Goal: Task Accomplishment & Management: Complete application form

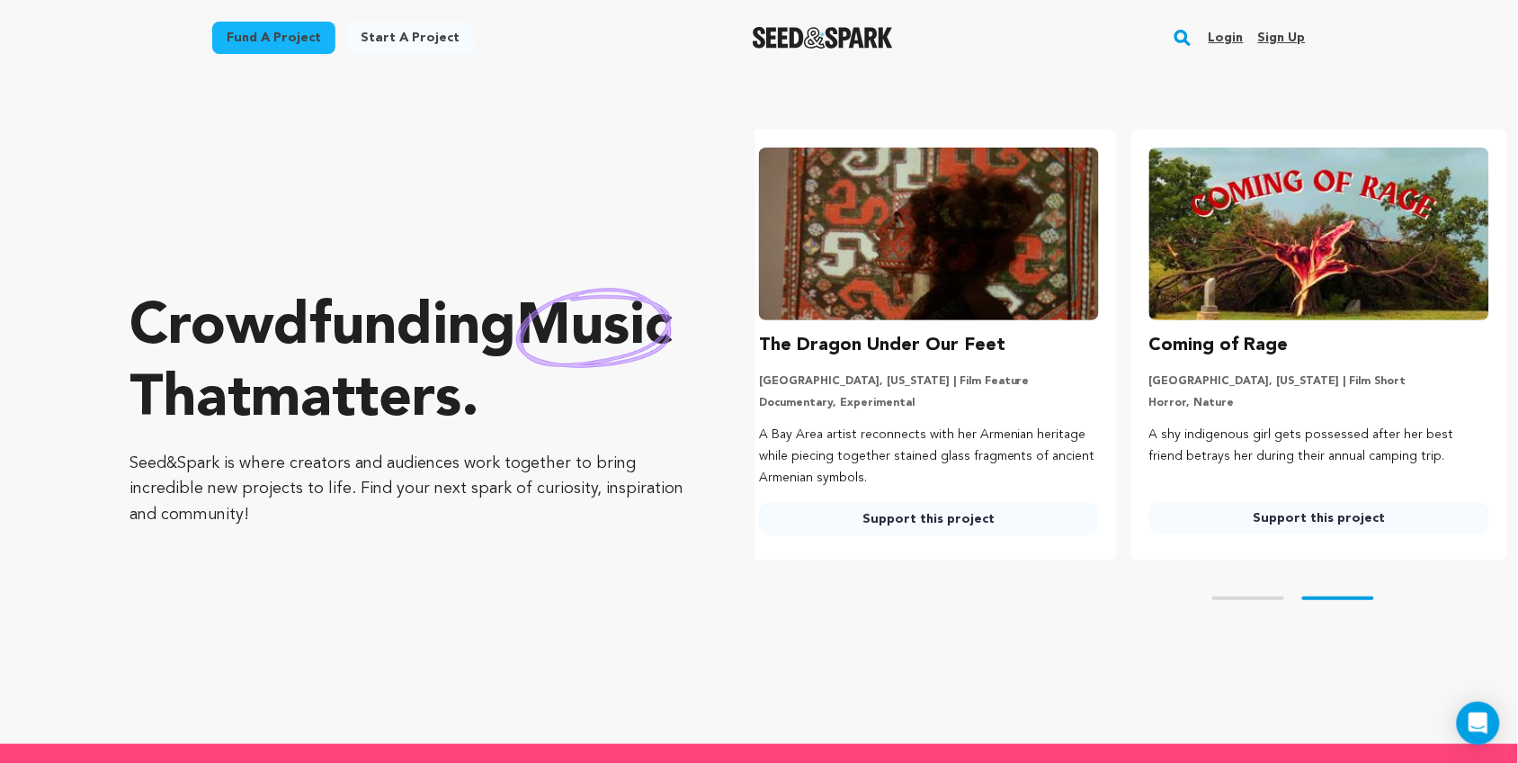
click at [1226, 42] on link "Login" at bounding box center [1226, 37] width 35 height 29
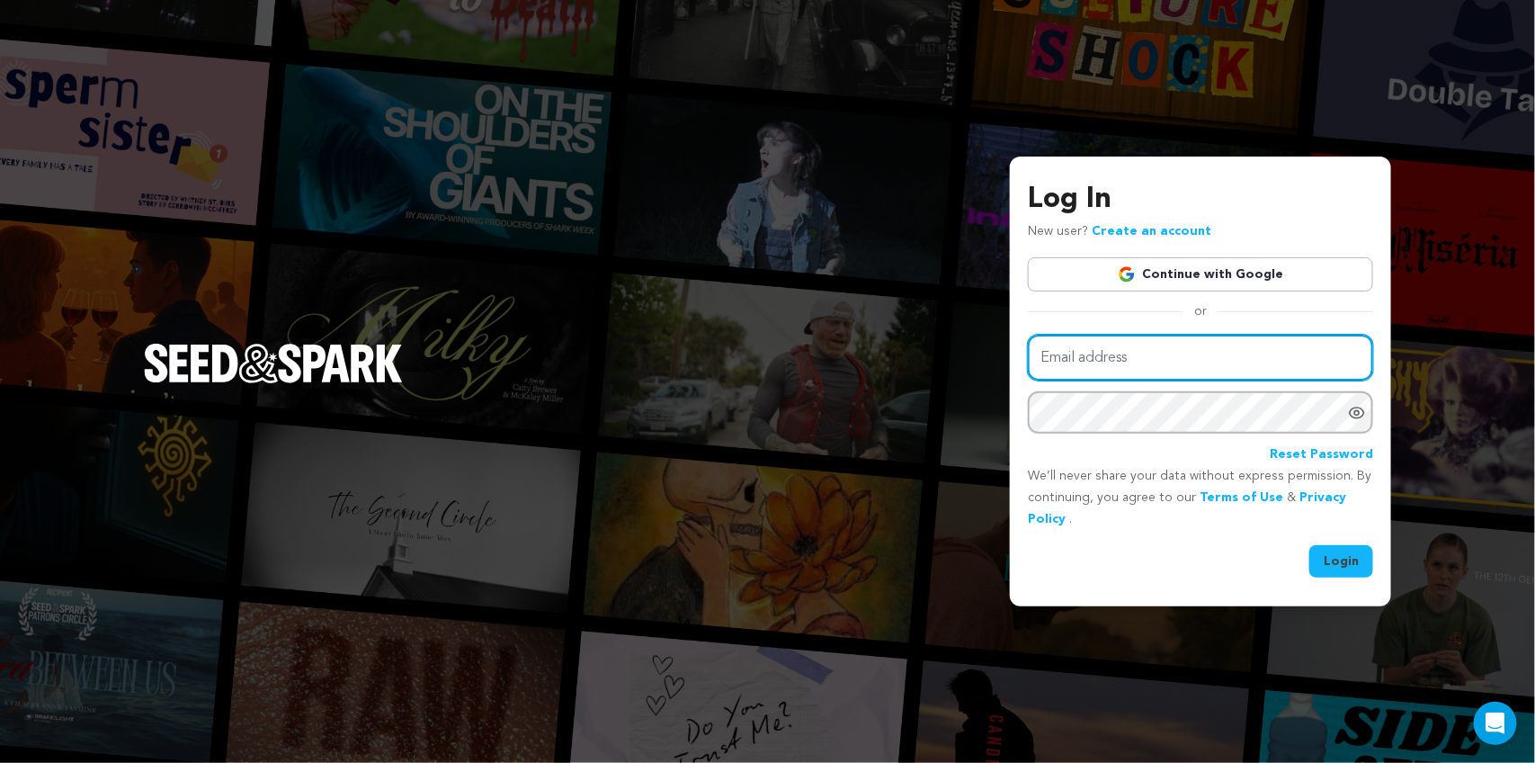
type input "kelseyleigh585@gmail.com"
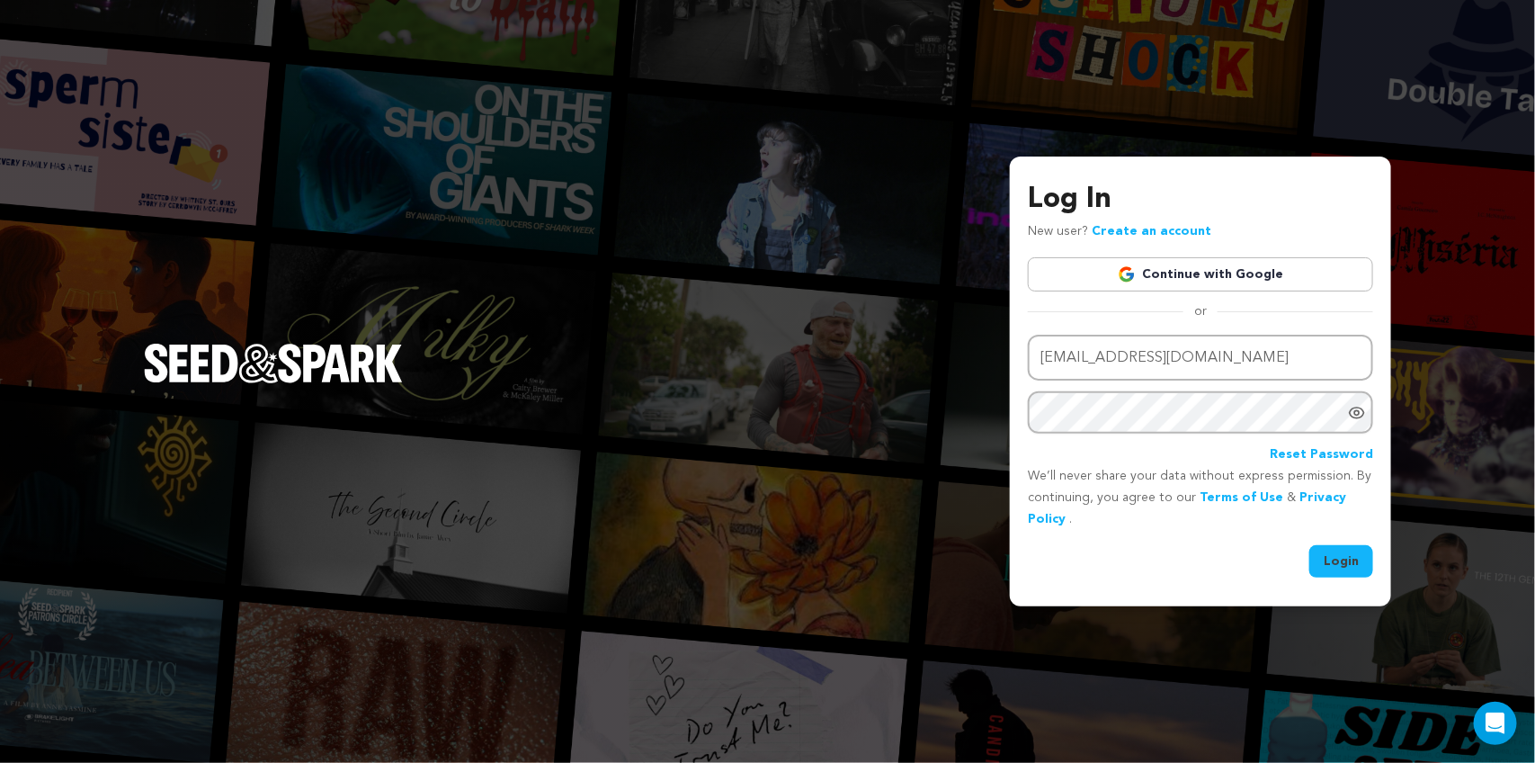
click at [1340, 554] on button "Login" at bounding box center [1342, 561] width 64 height 32
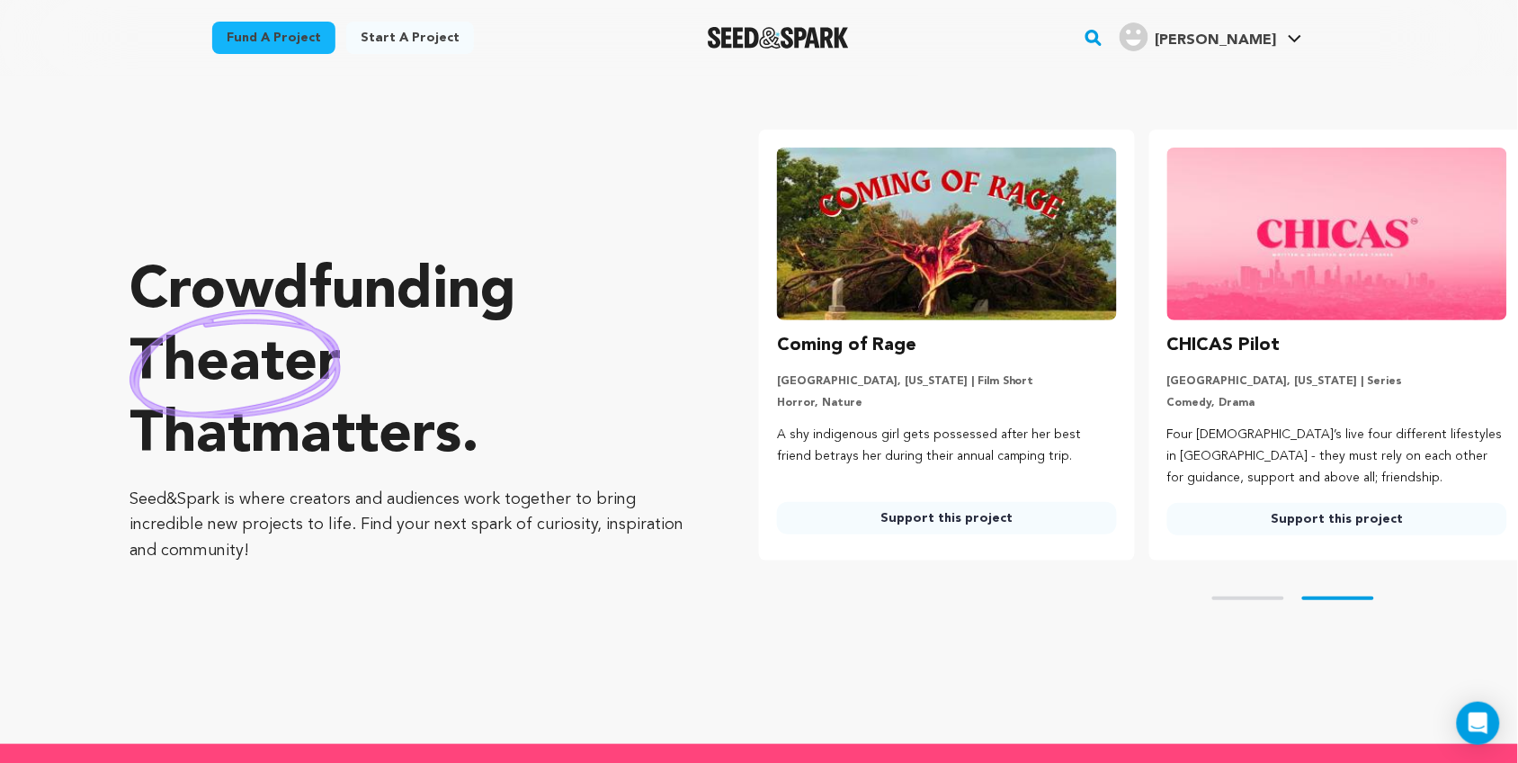
scroll to position [0, 405]
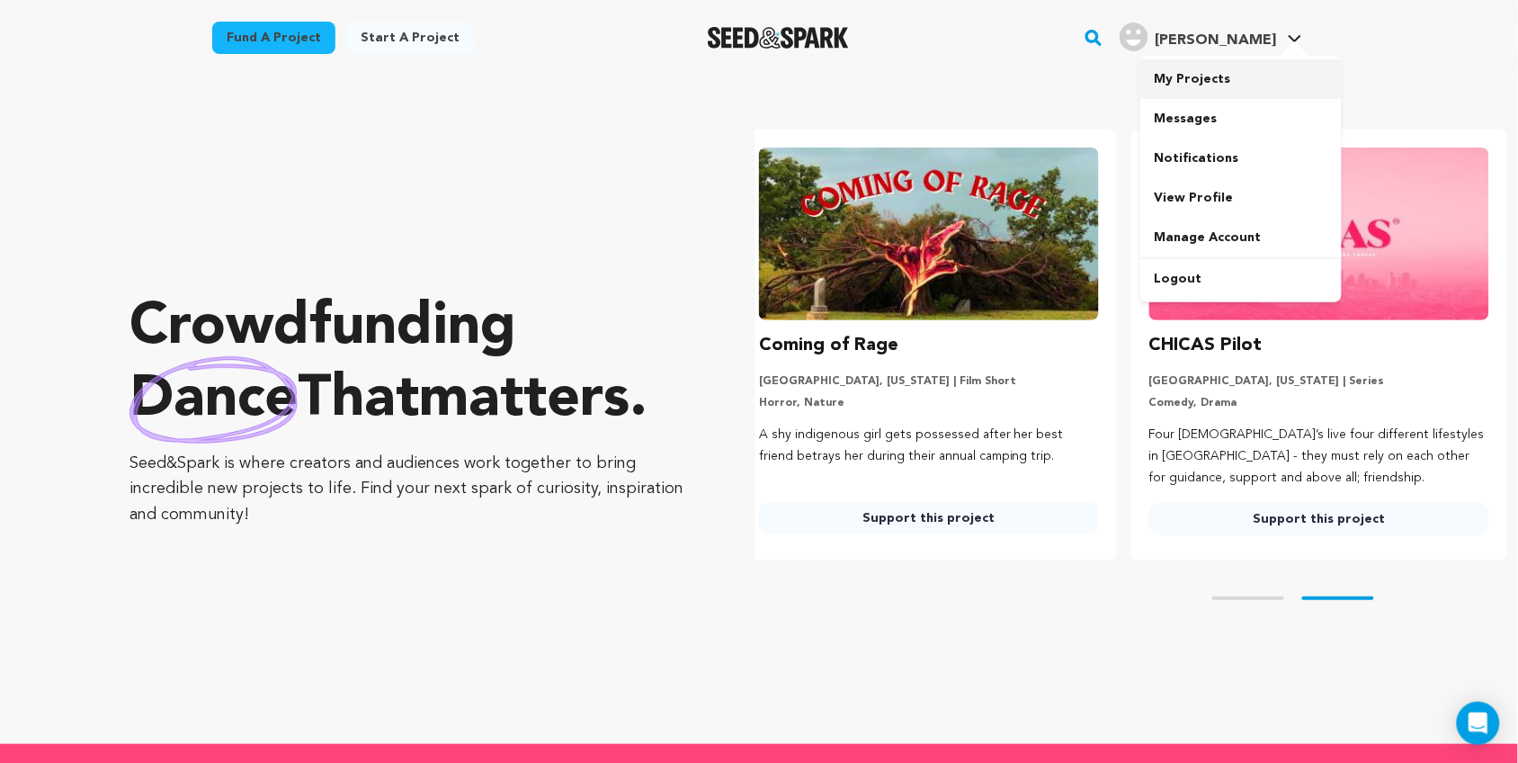
click at [1210, 79] on link "My Projects" at bounding box center [1241, 79] width 201 height 40
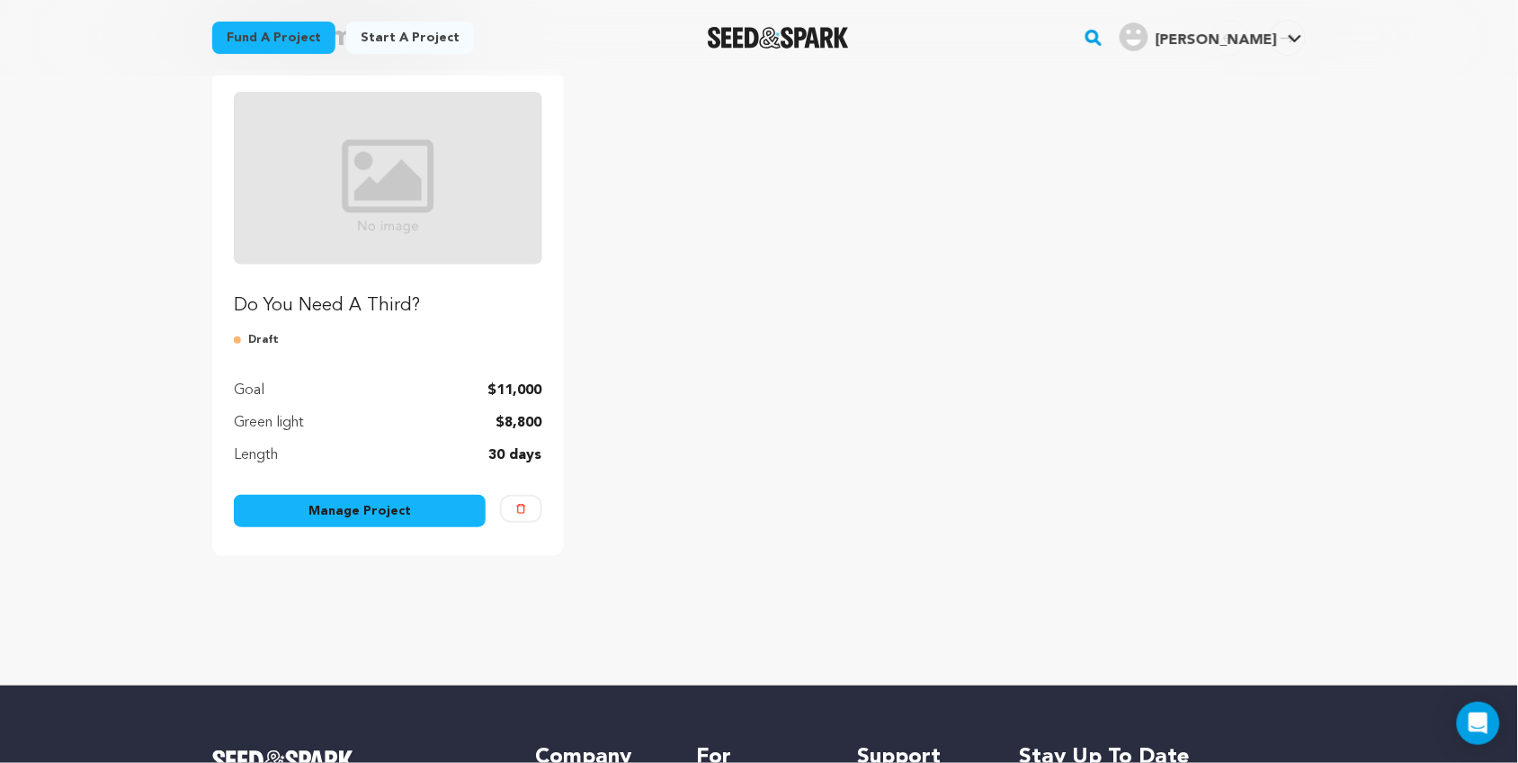
scroll to position [193, 0]
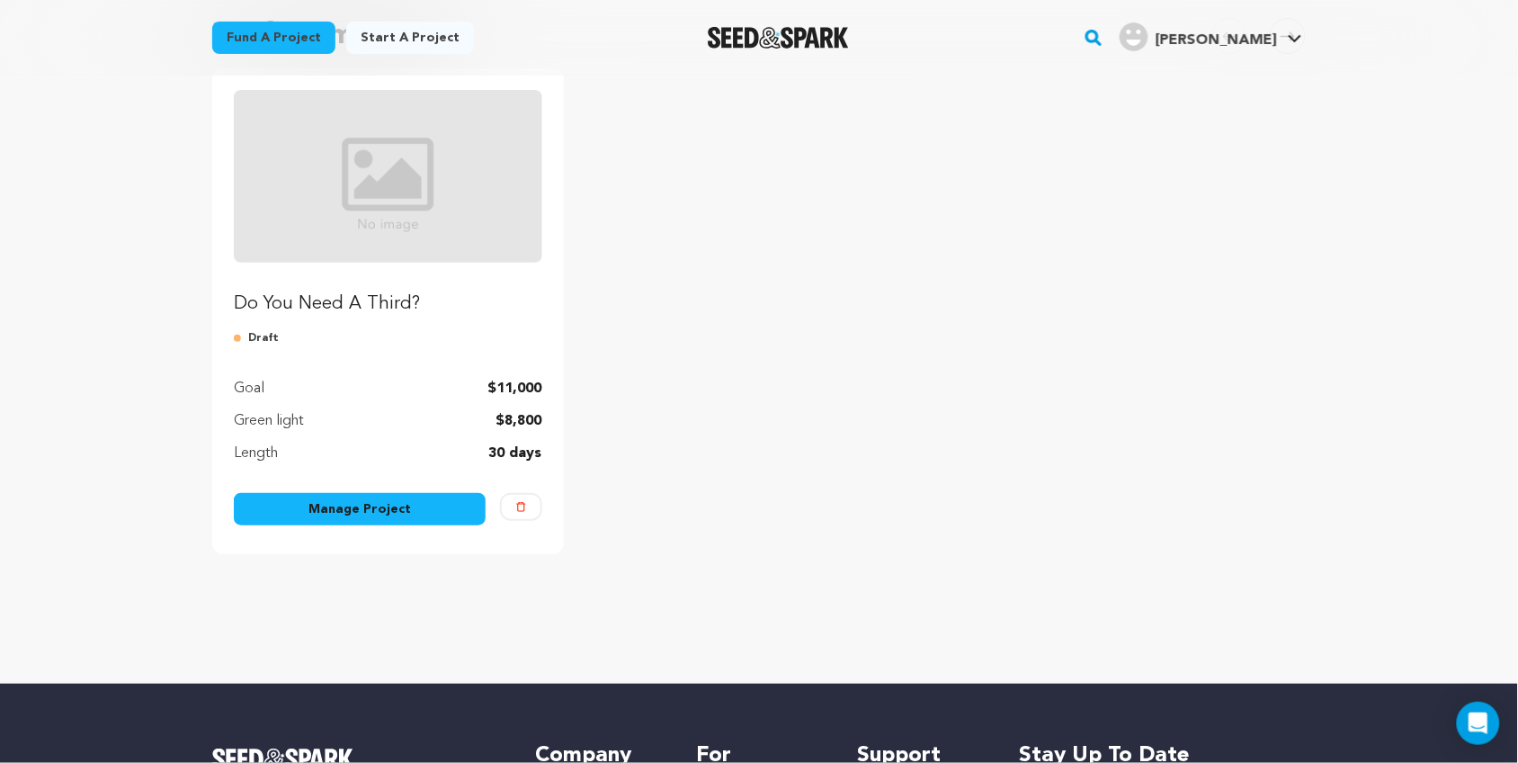
click at [373, 510] on link "Manage Project" at bounding box center [360, 509] width 252 height 32
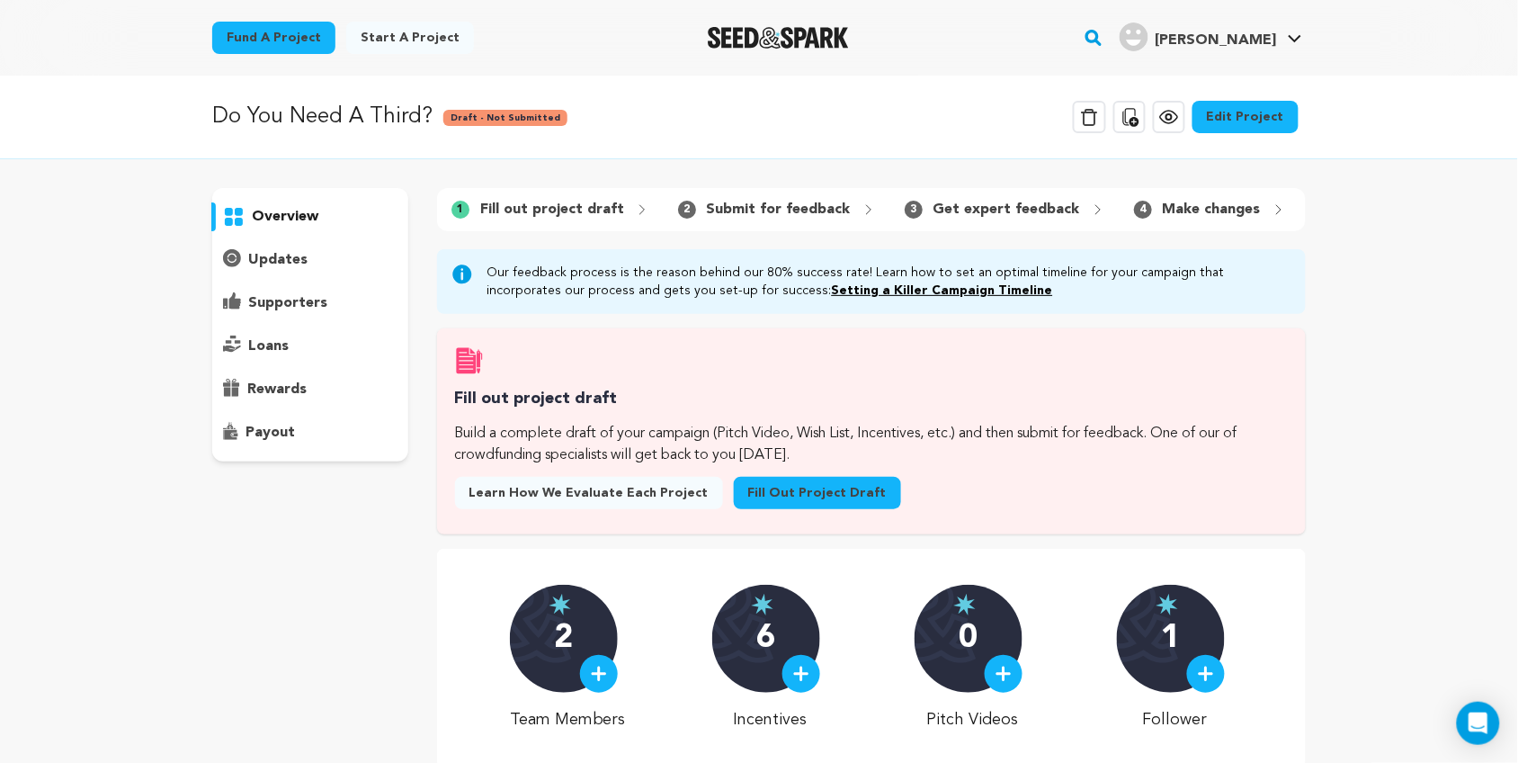
click at [778, 509] on link "Fill out project draft" at bounding box center [817, 493] width 167 height 32
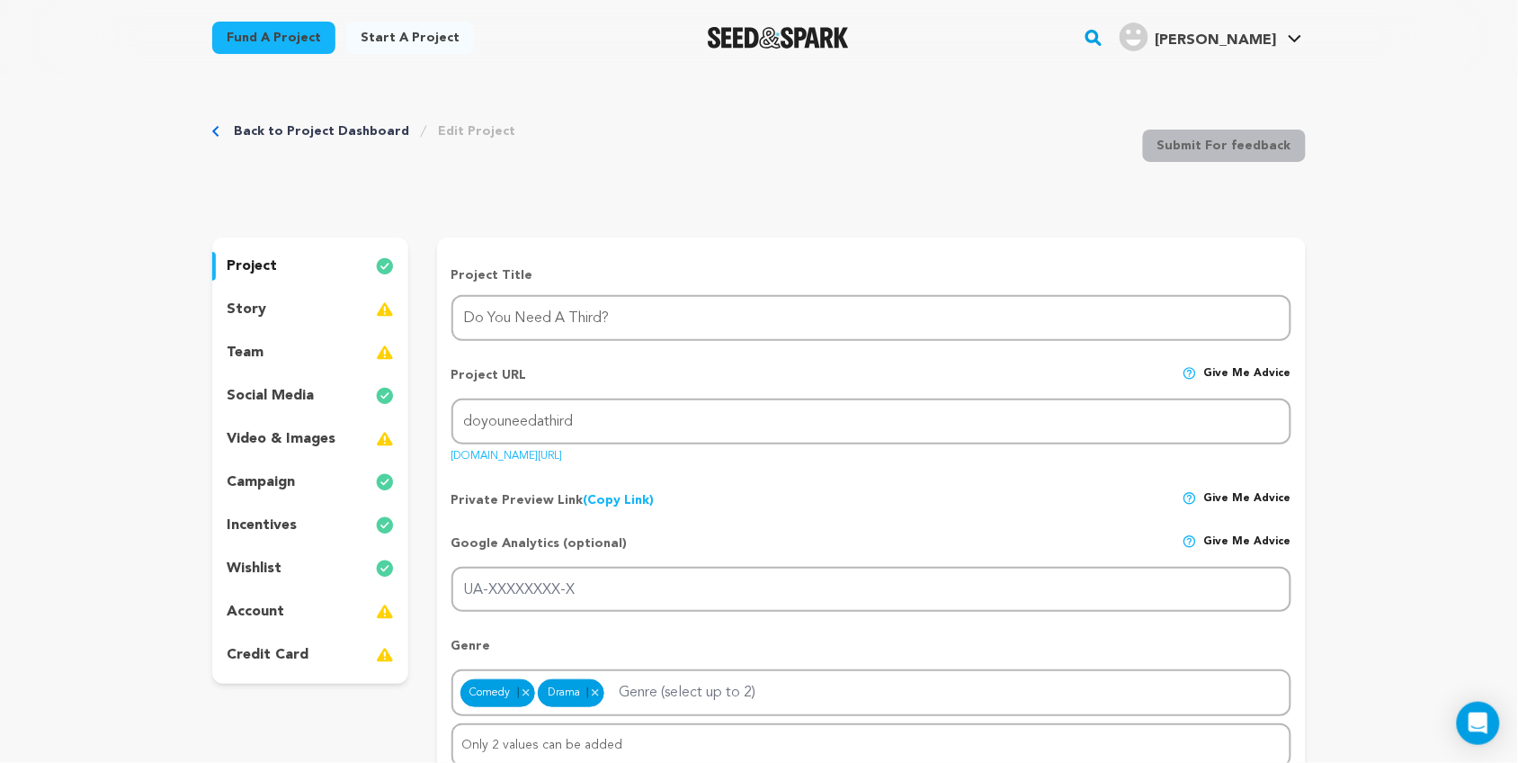
click at [362, 358] on div "team" at bounding box center [310, 352] width 196 height 29
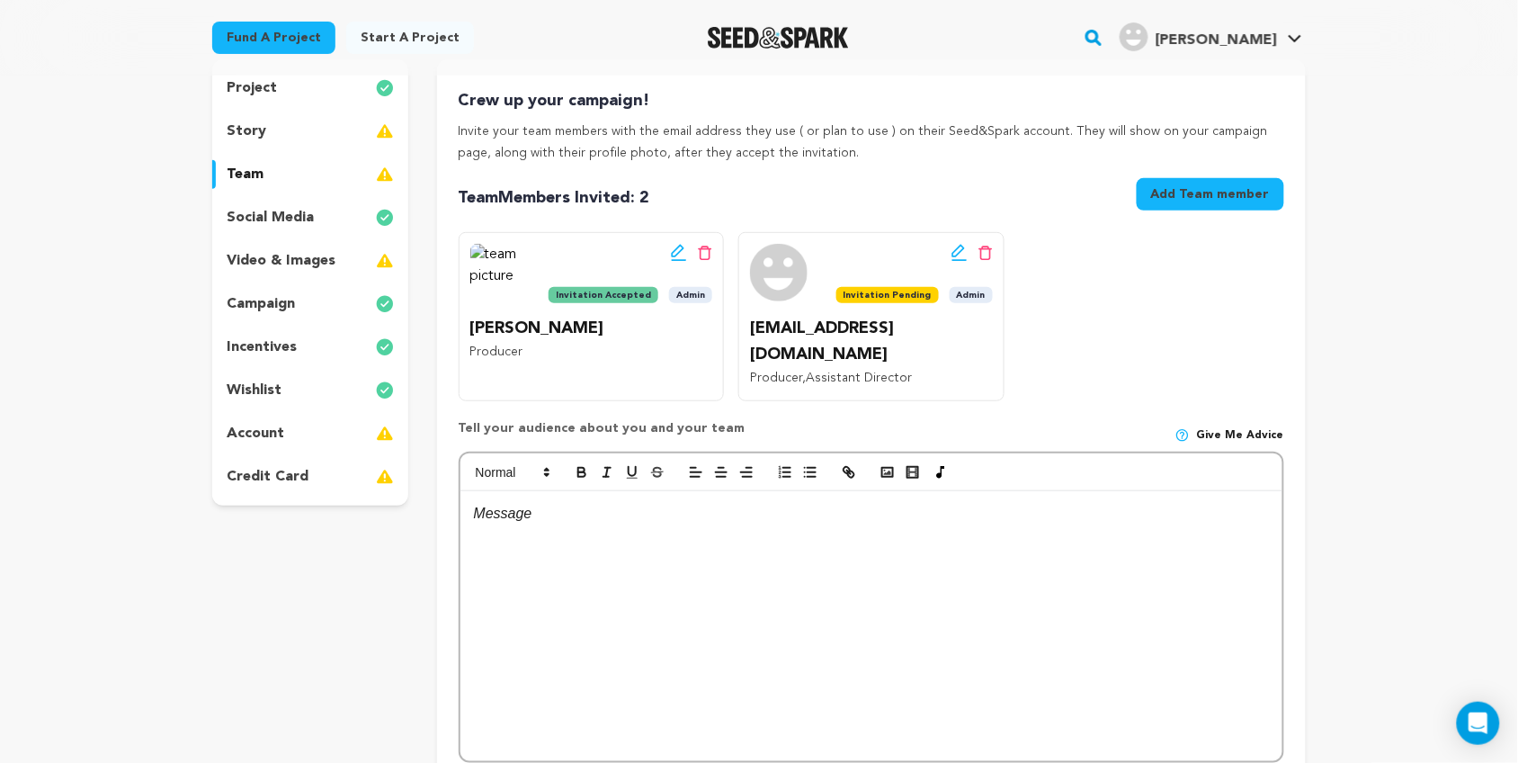
scroll to position [181, 0]
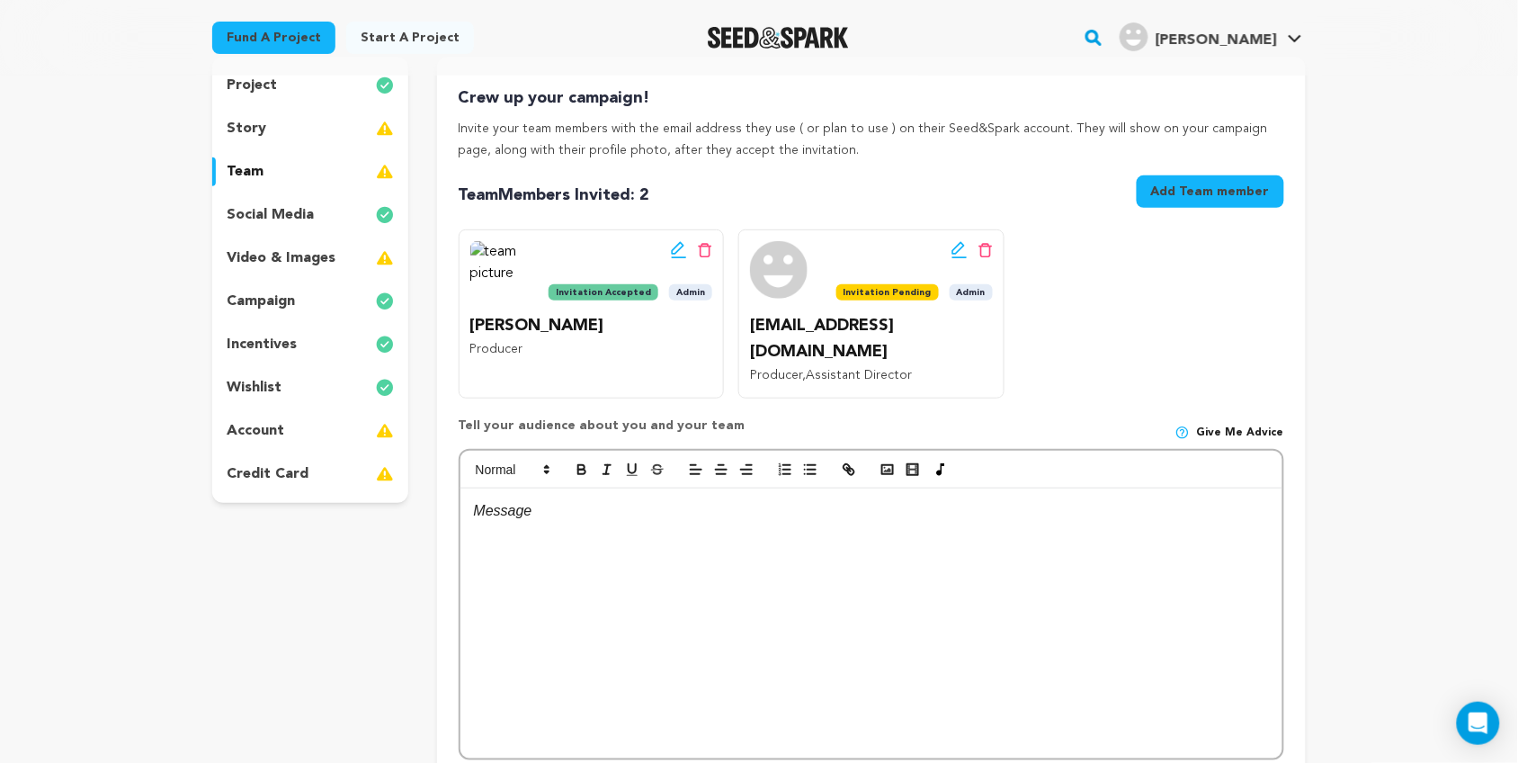
click at [637, 523] on div at bounding box center [872, 623] width 822 height 270
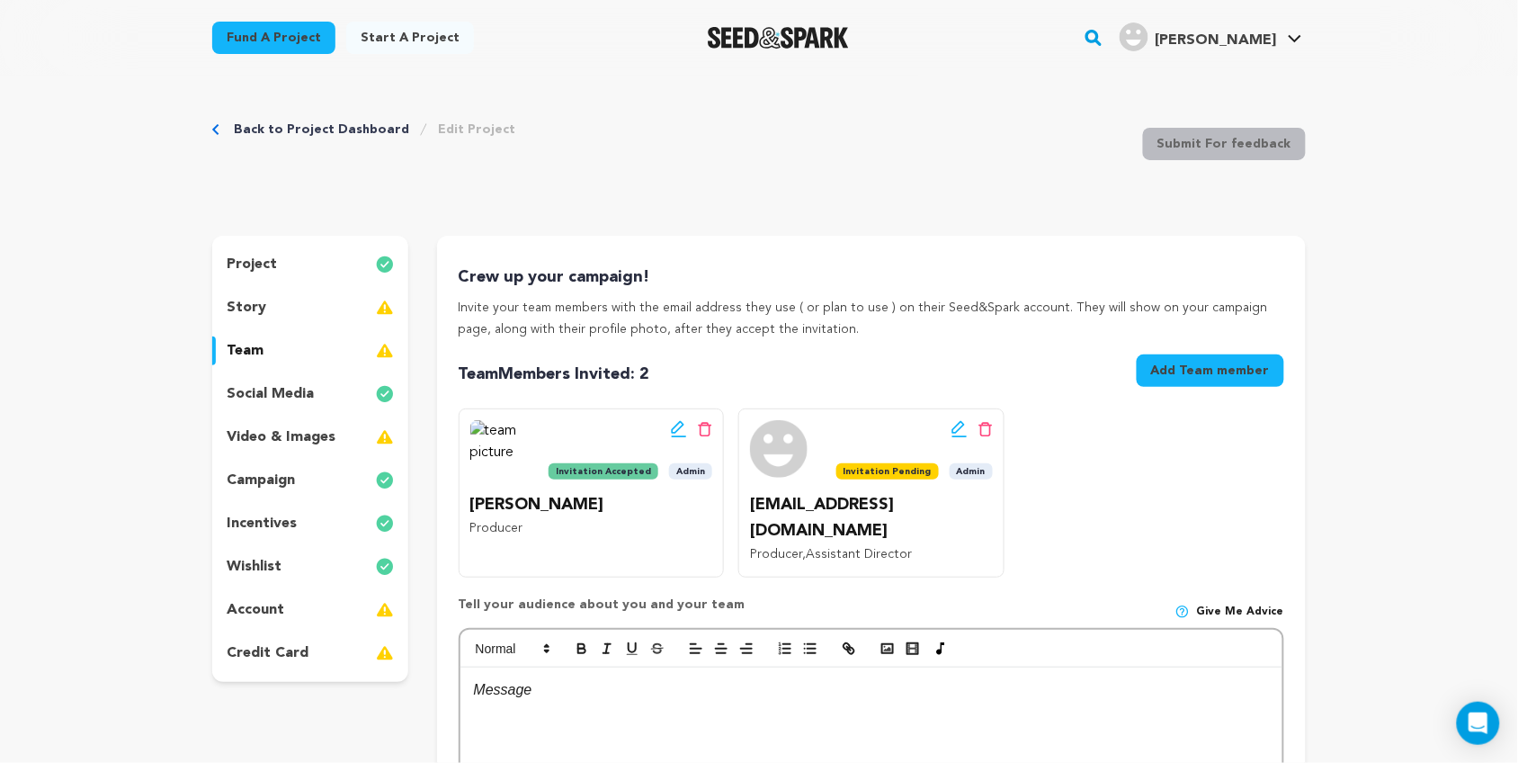
scroll to position [1, 0]
click at [315, 391] on div "social media" at bounding box center [310, 394] width 196 height 29
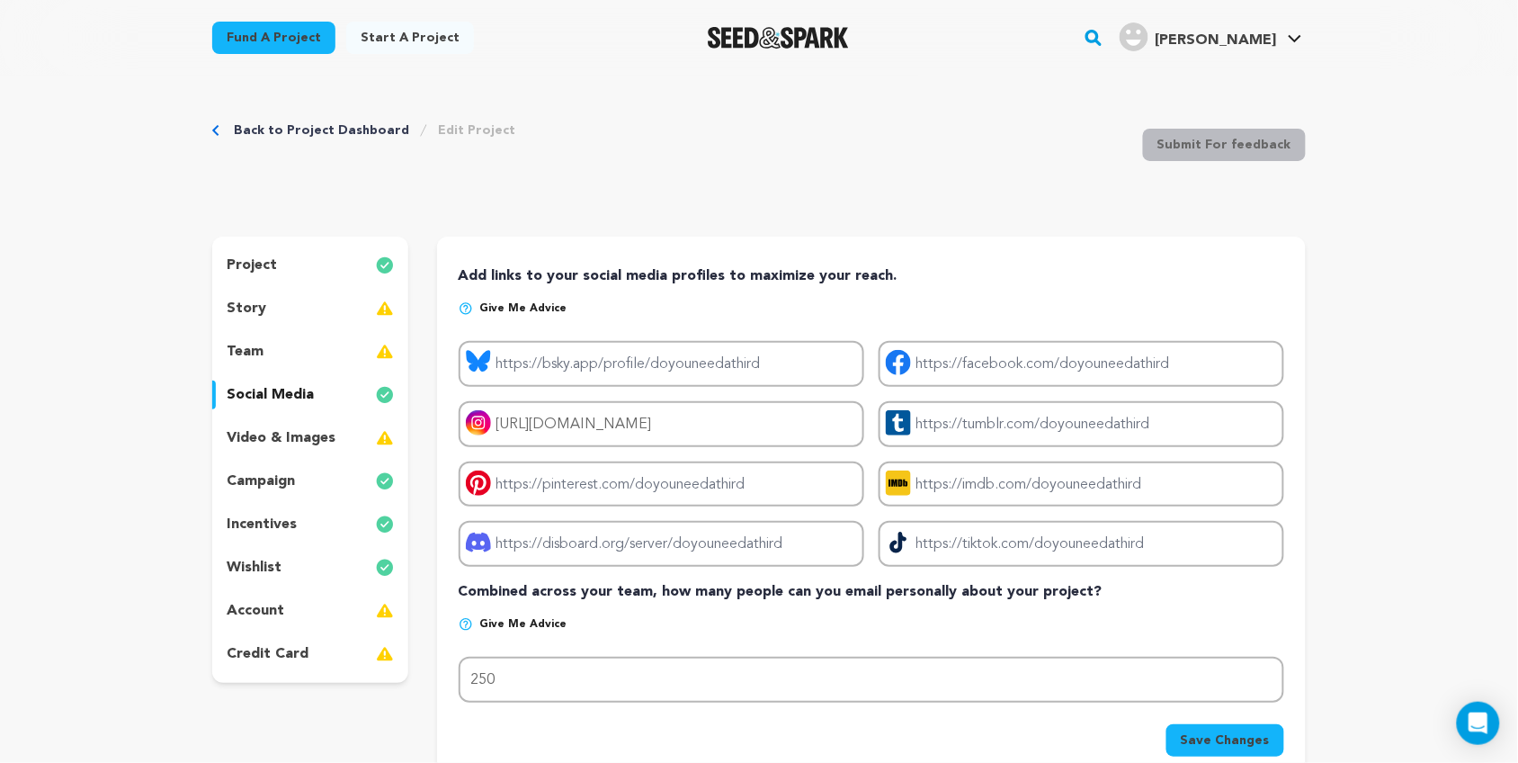
click at [274, 515] on p "incentives" at bounding box center [262, 525] width 70 height 22
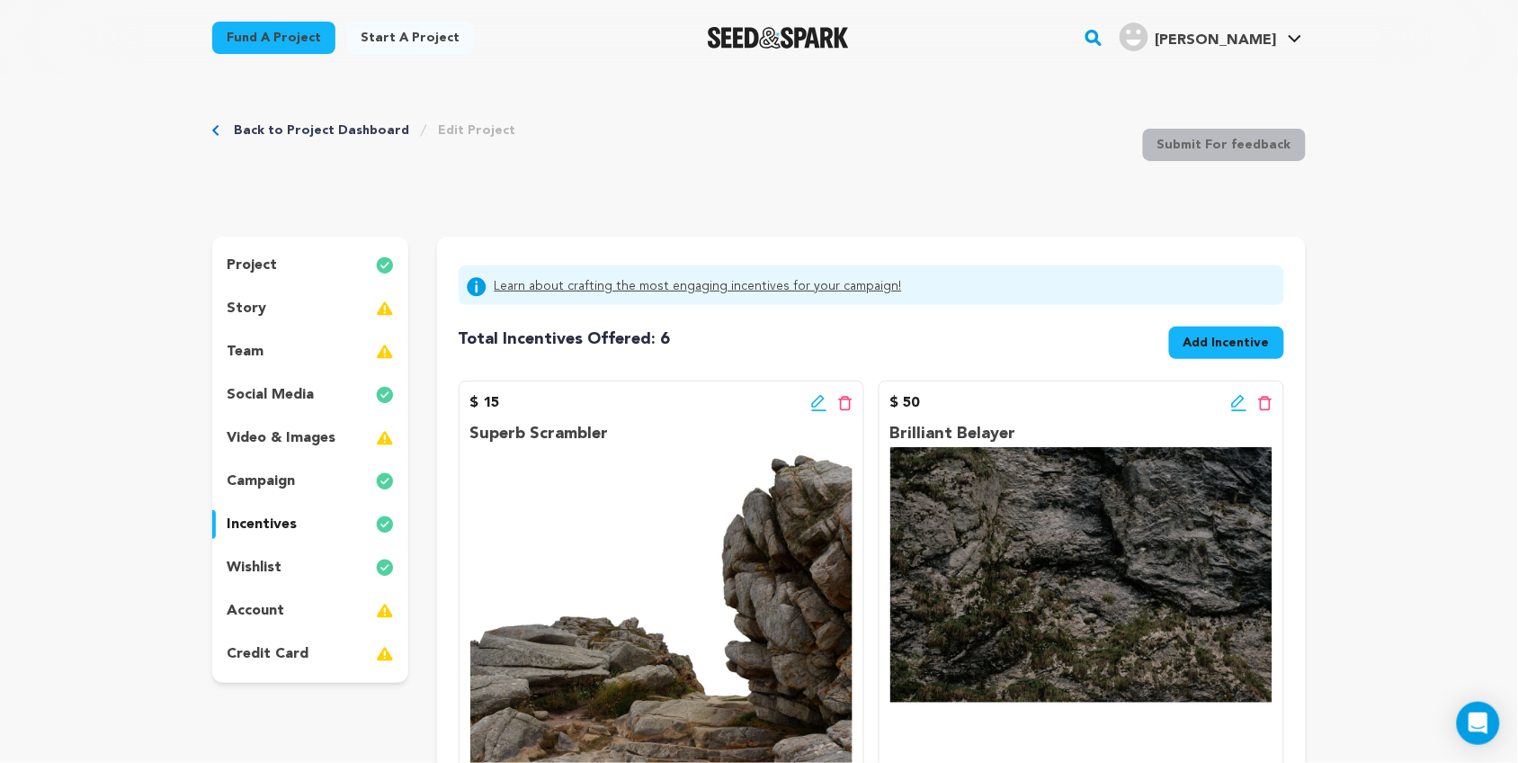
click at [243, 613] on p "account" at bounding box center [256, 611] width 58 height 22
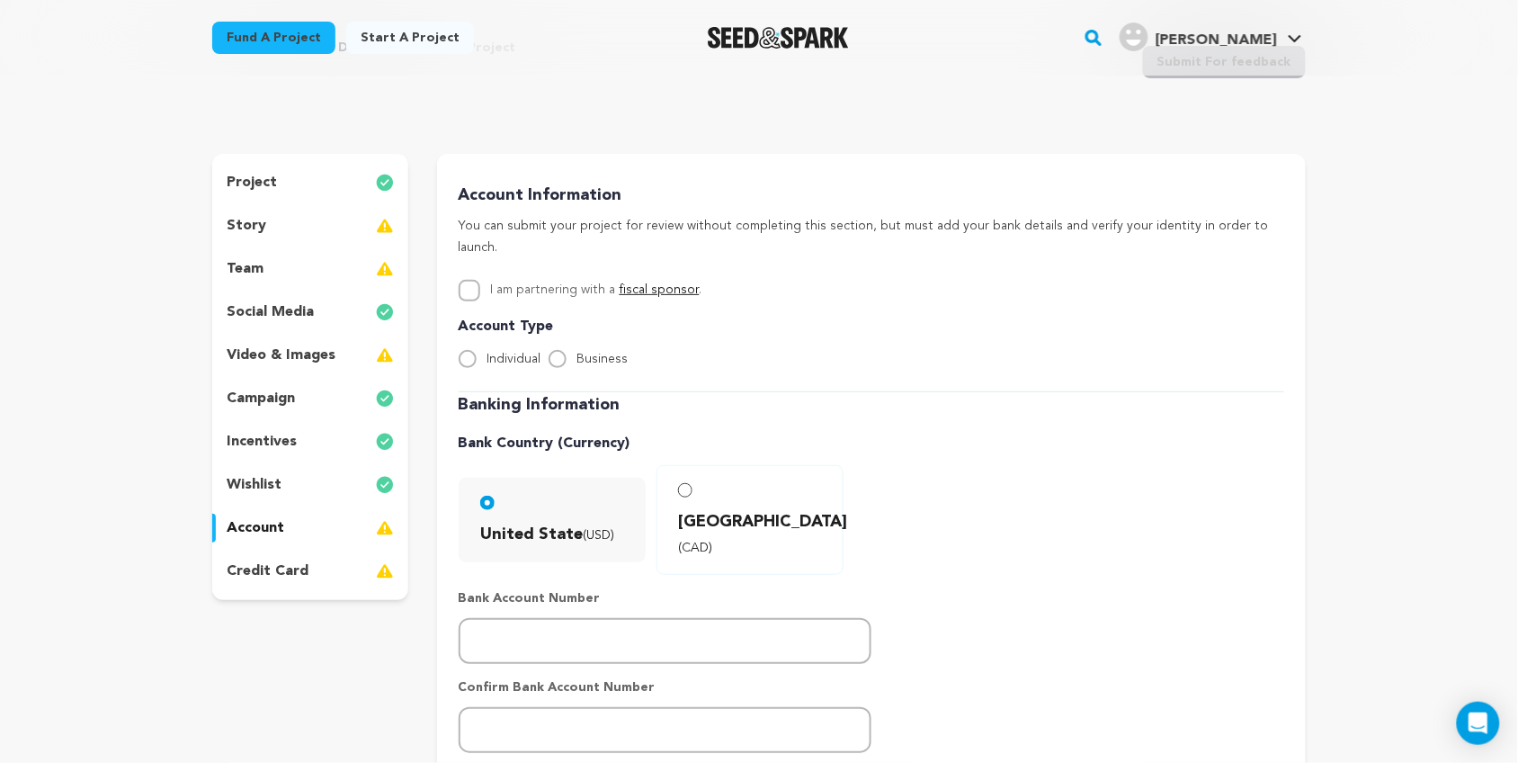
scroll to position [82, 0]
click at [472, 352] on input "Individual" at bounding box center [468, 361] width 18 height 18
radio input "true"
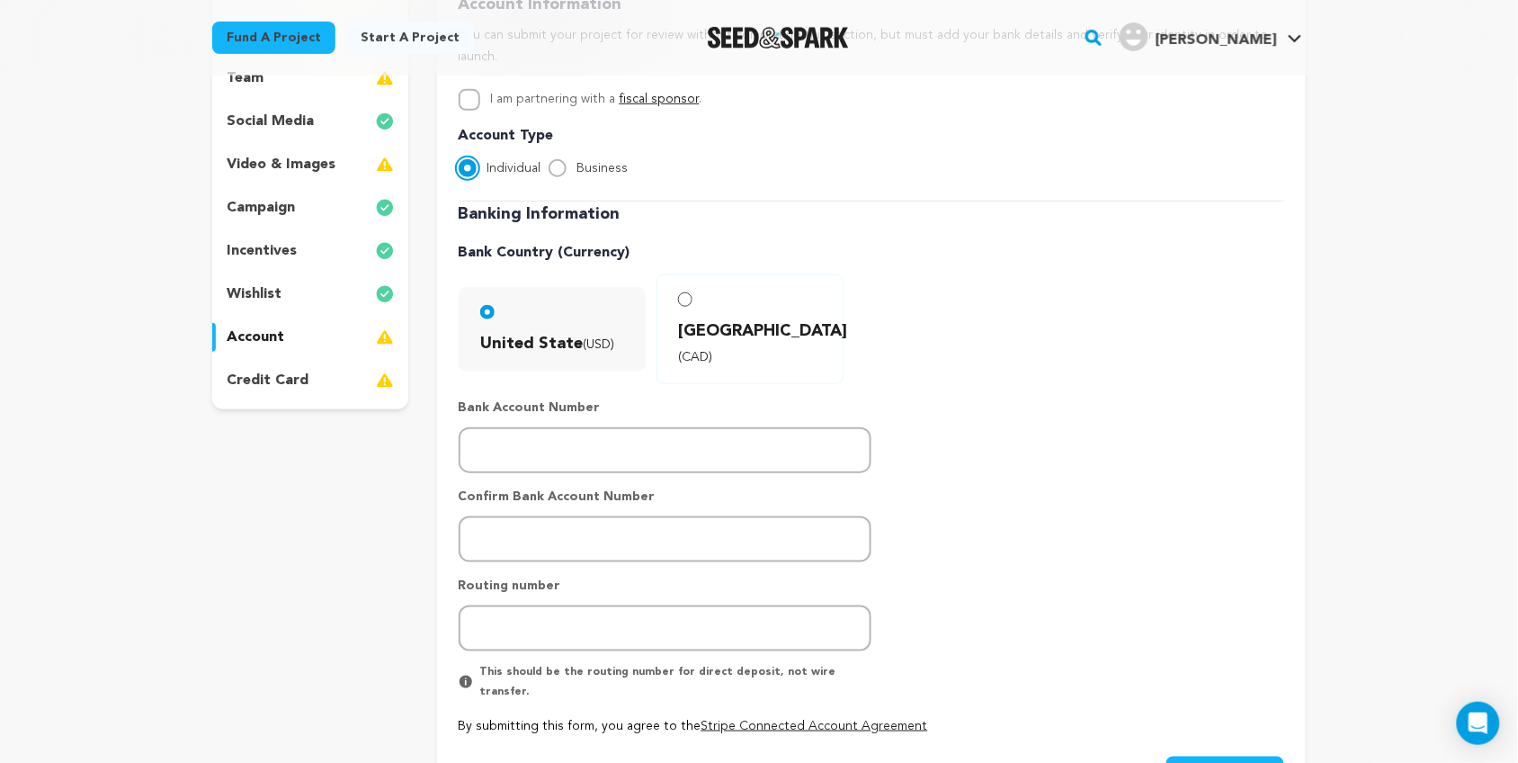
scroll to position [275, 0]
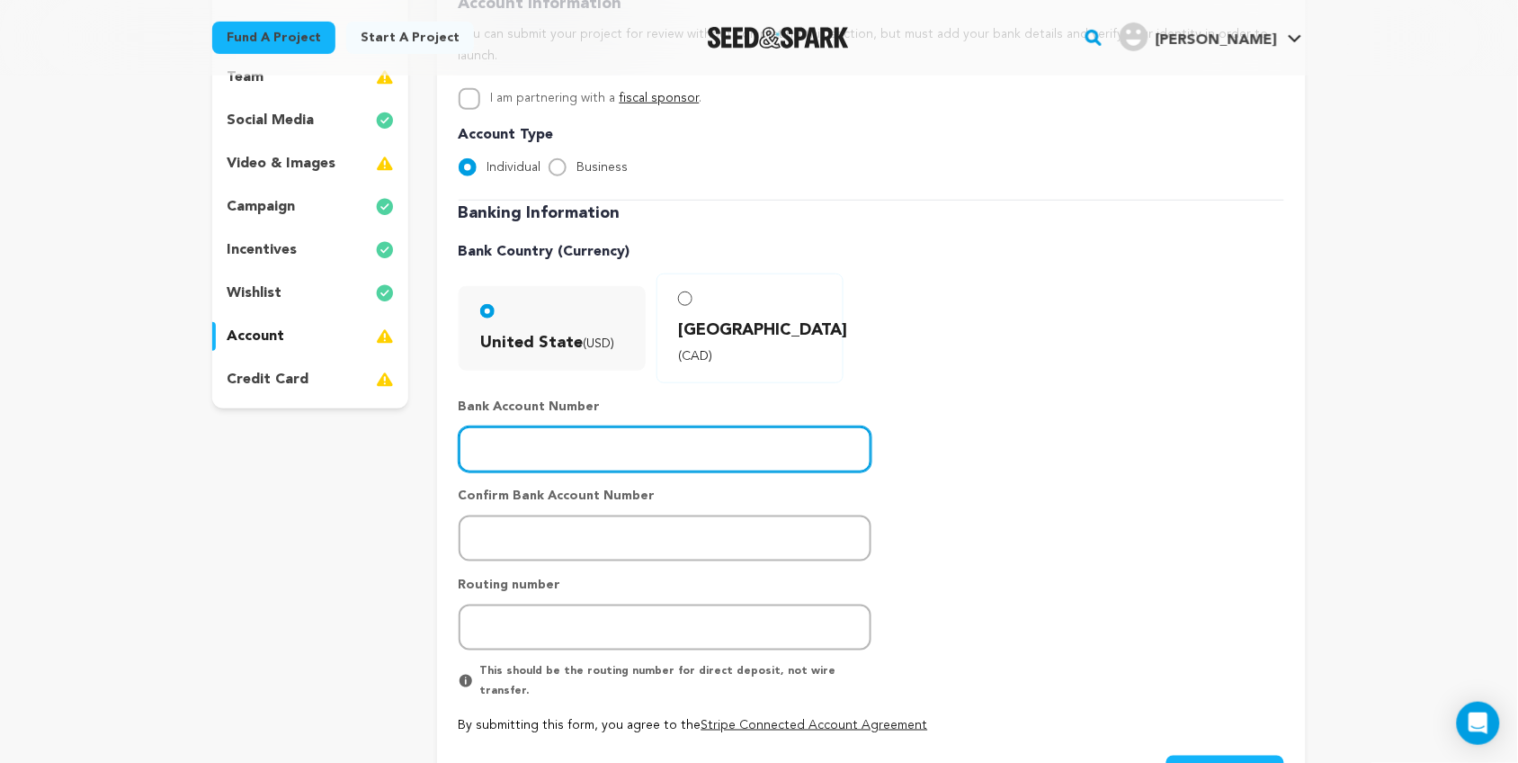
click at [659, 426] on input "number" at bounding box center [665, 449] width 413 height 46
type input "873351271"
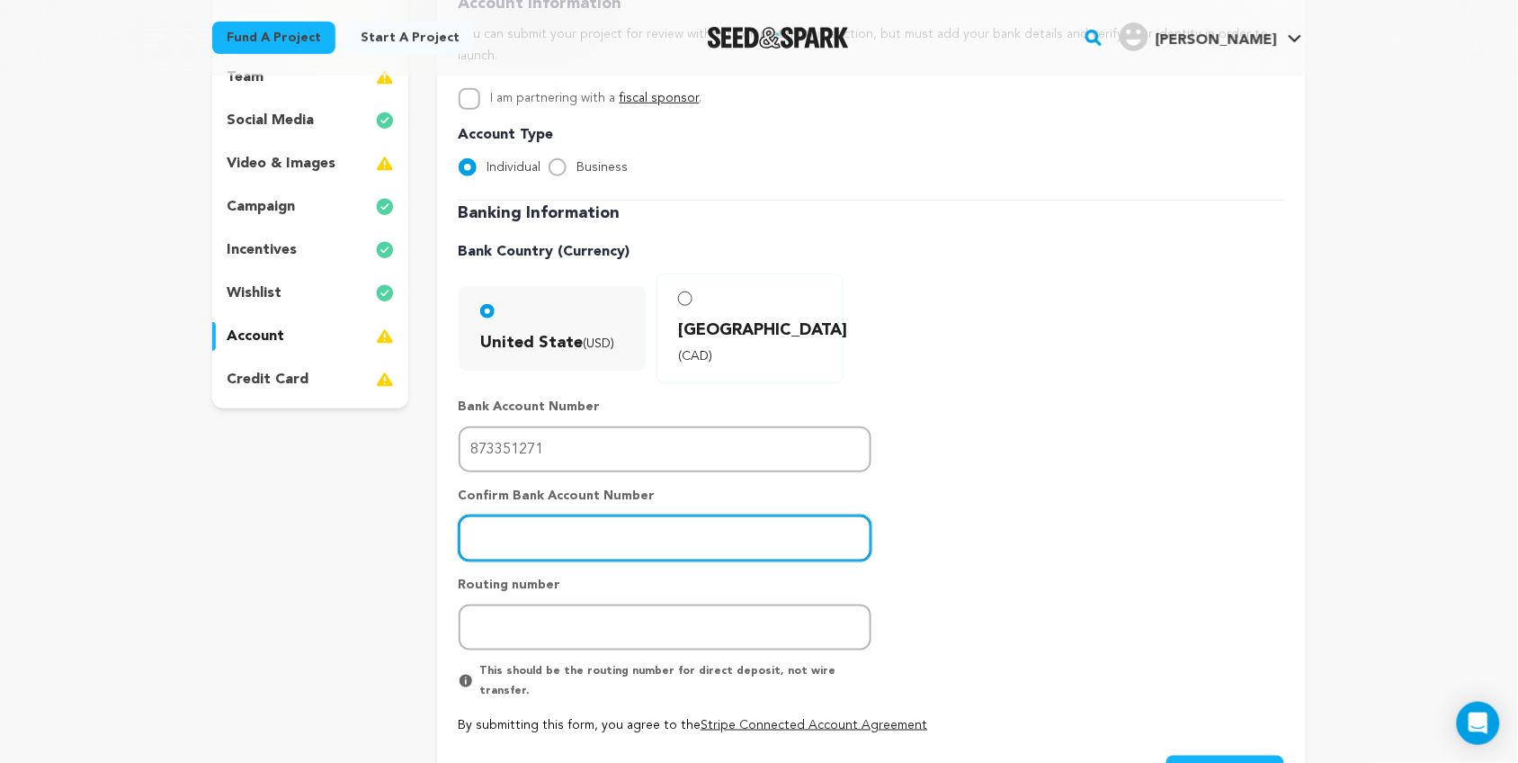
click at [564, 515] on input "number" at bounding box center [665, 538] width 413 height 46
type input "873351271"
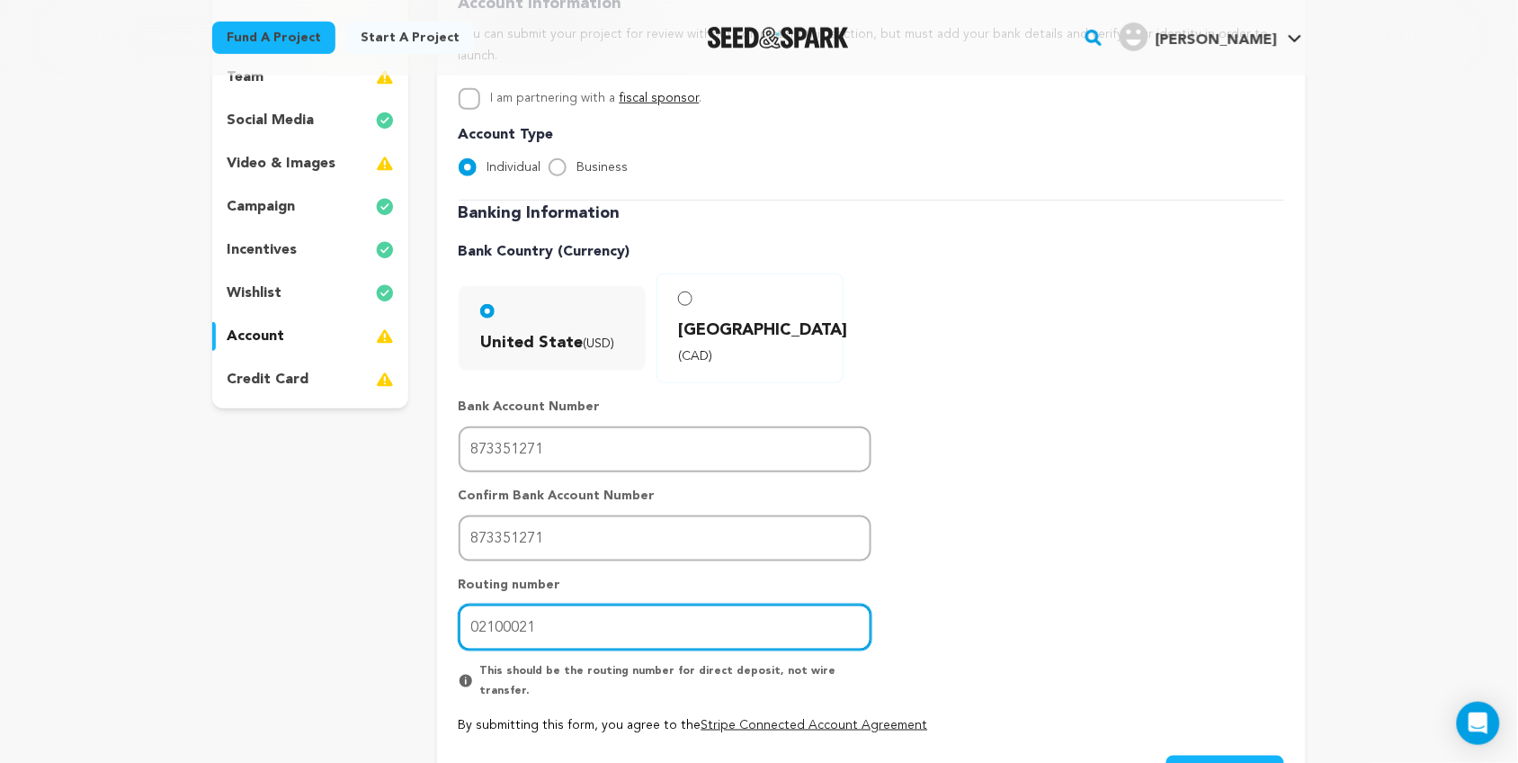
click at [522, 604] on input "02100021" at bounding box center [665, 627] width 413 height 46
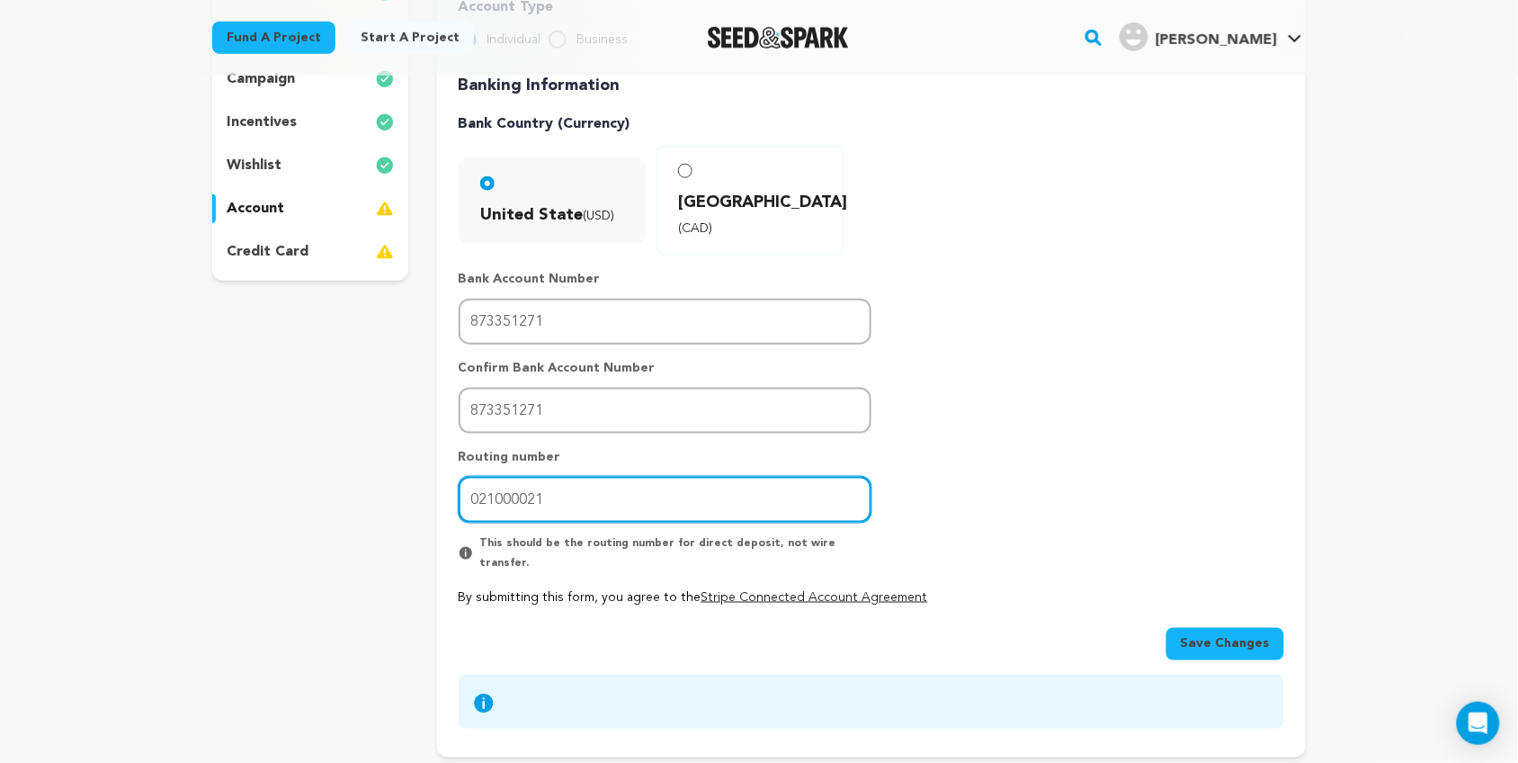
scroll to position [424, 0]
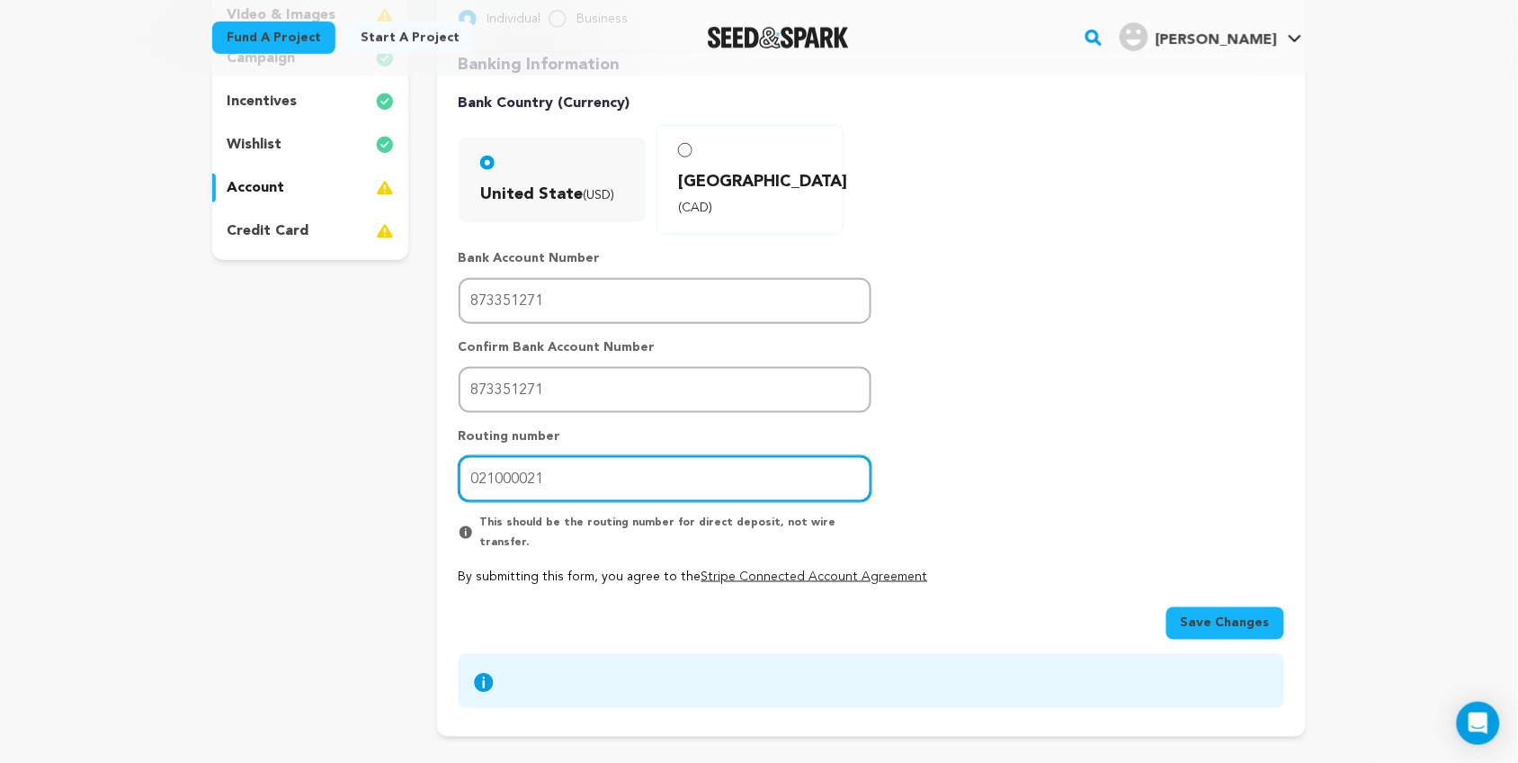
type input "021000021"
click at [1230, 614] on span "Save Changes" at bounding box center [1225, 623] width 89 height 18
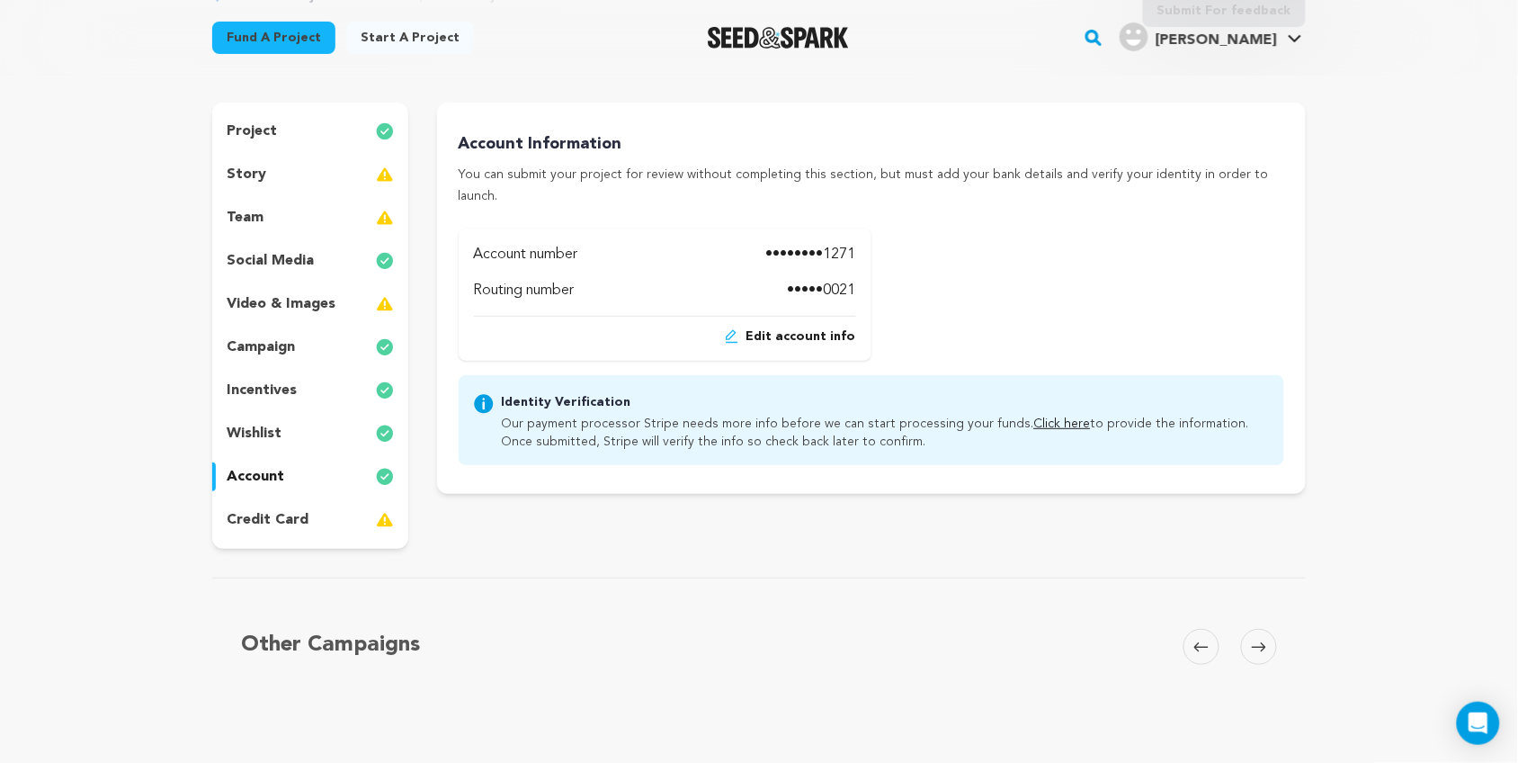
scroll to position [137, 0]
click at [351, 520] on div "credit card" at bounding box center [310, 518] width 196 height 29
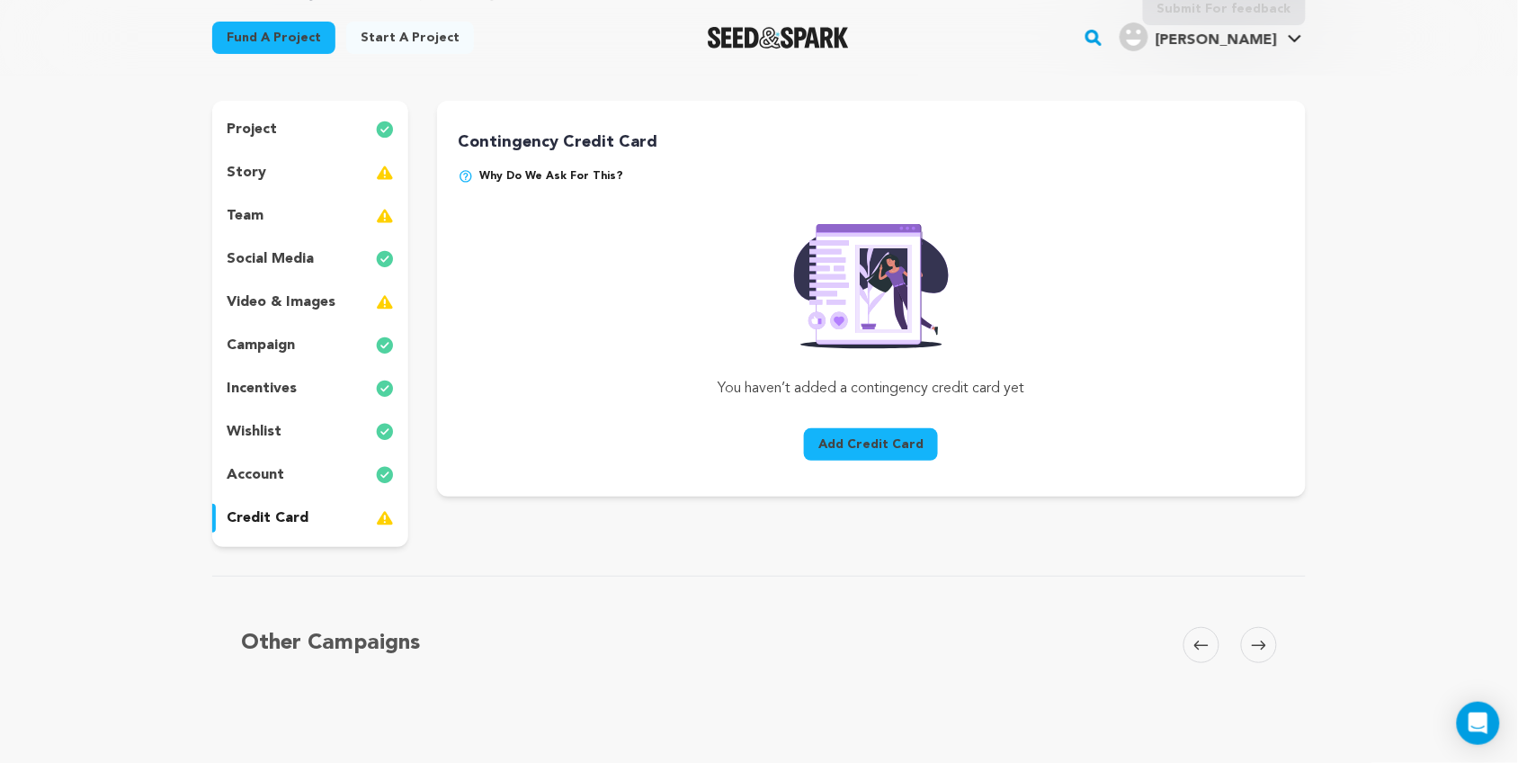
click at [325, 301] on p "video & images" at bounding box center [281, 302] width 109 height 22
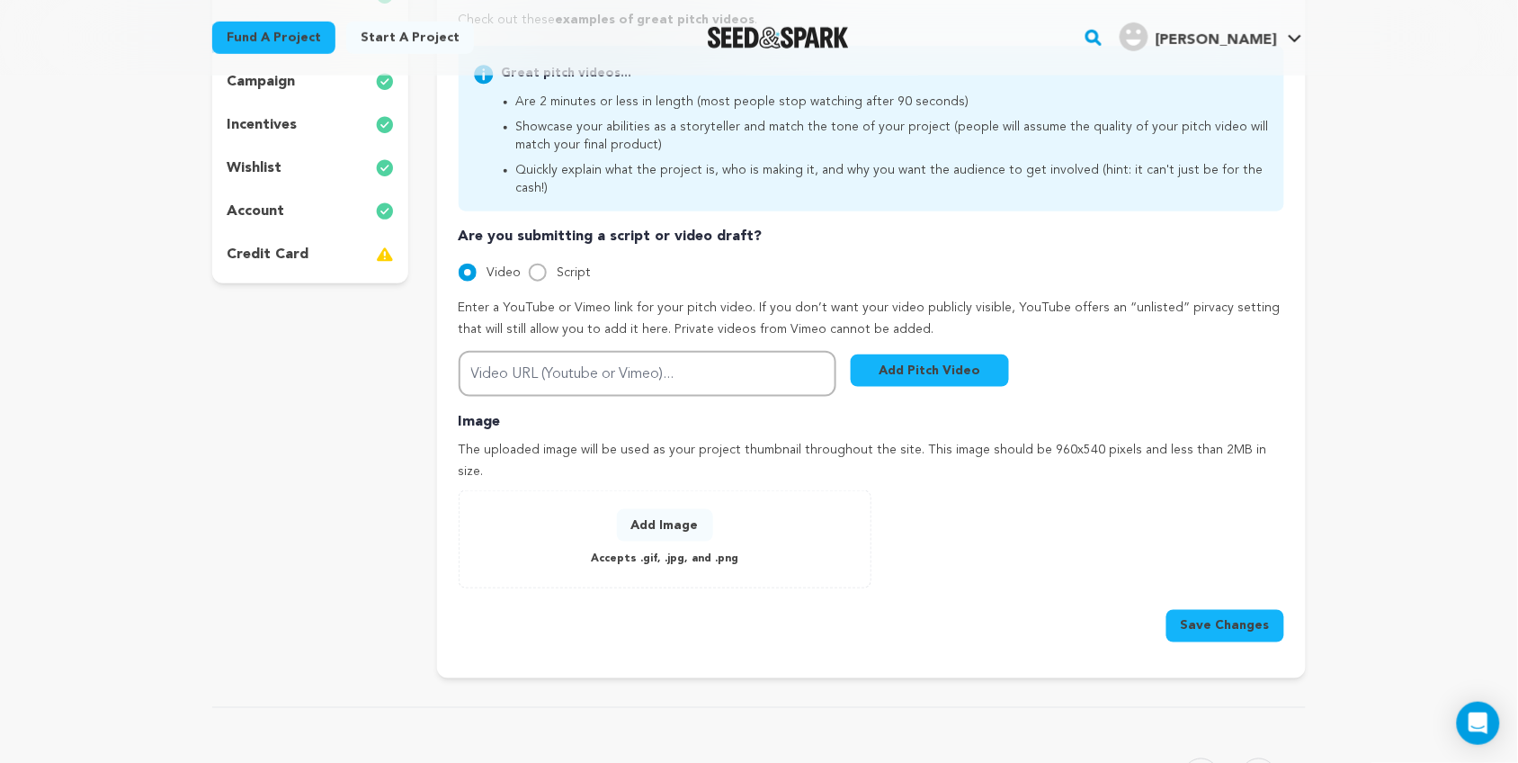
scroll to position [407, 0]
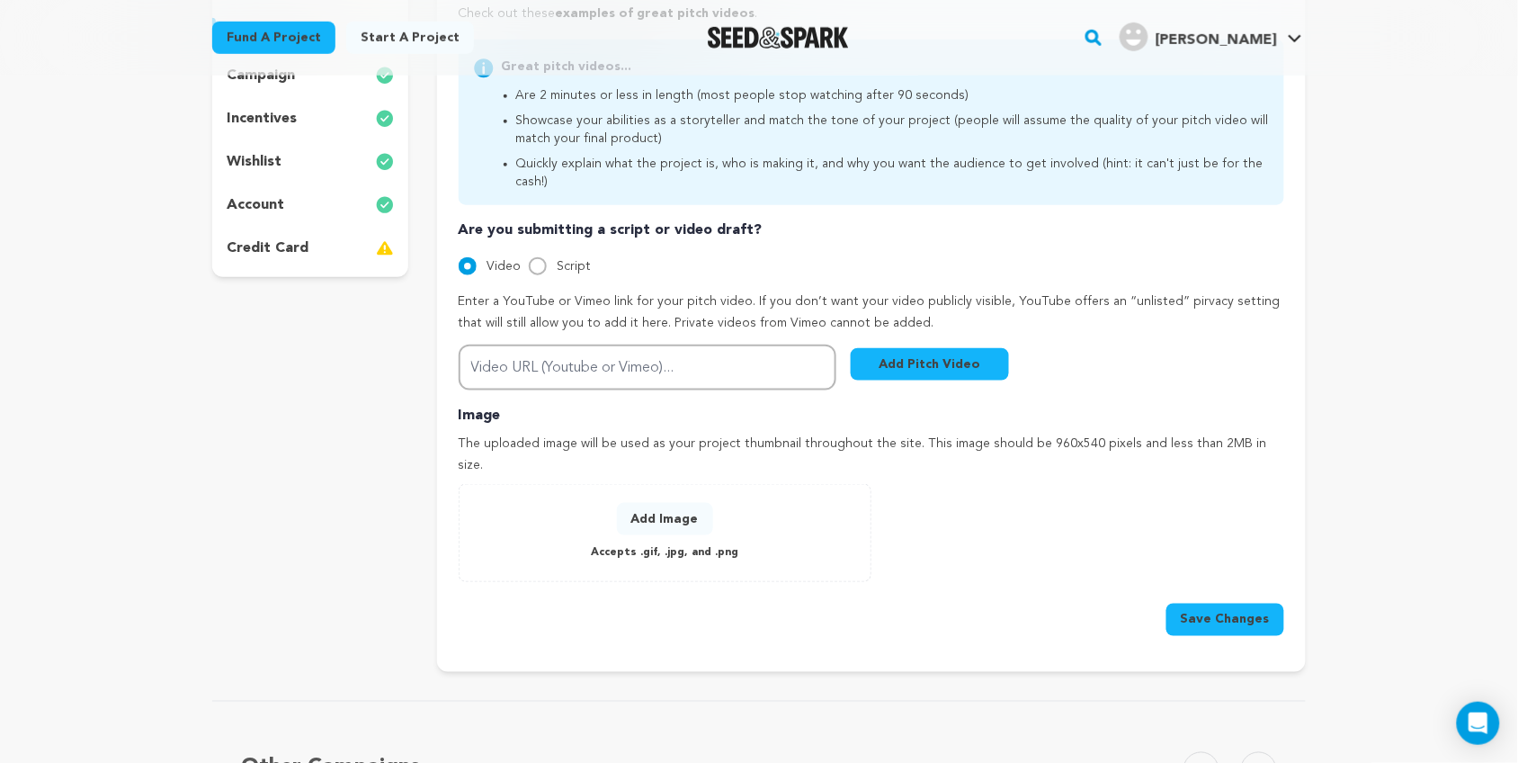
click at [658, 503] on button "Add Image" at bounding box center [665, 519] width 96 height 32
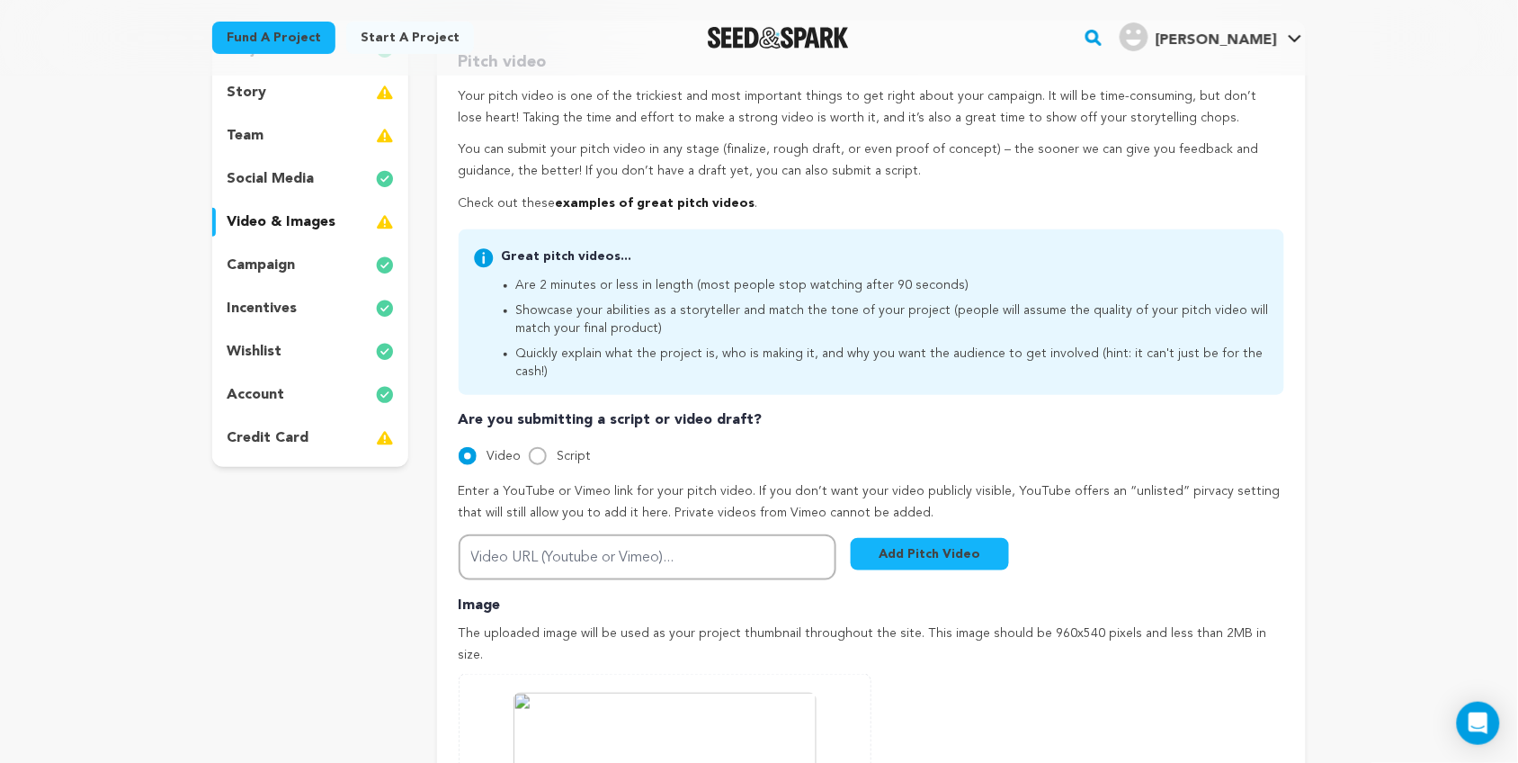
scroll to position [264, 0]
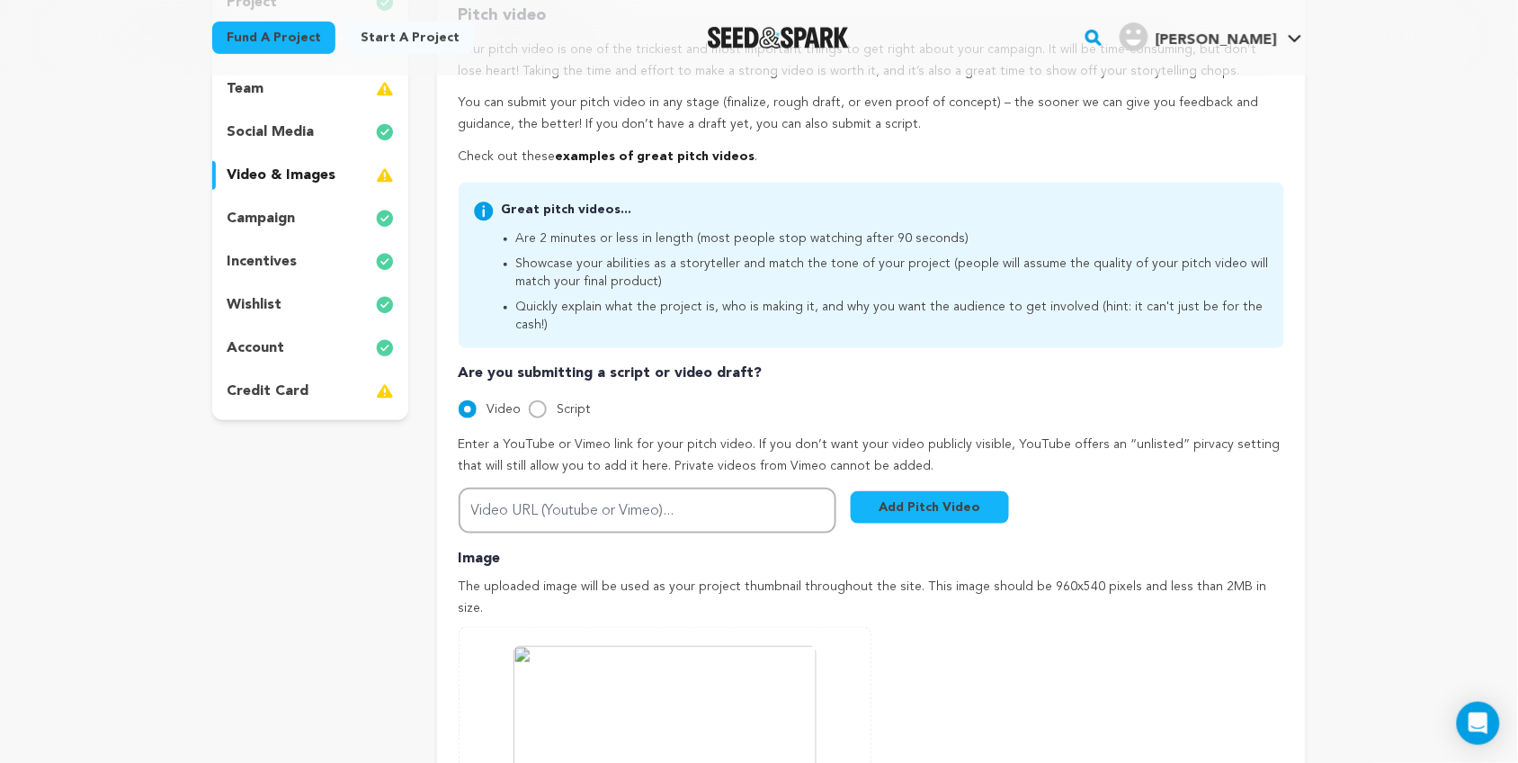
click at [920, 491] on button "Add Pitch Video" at bounding box center [930, 507] width 158 height 32
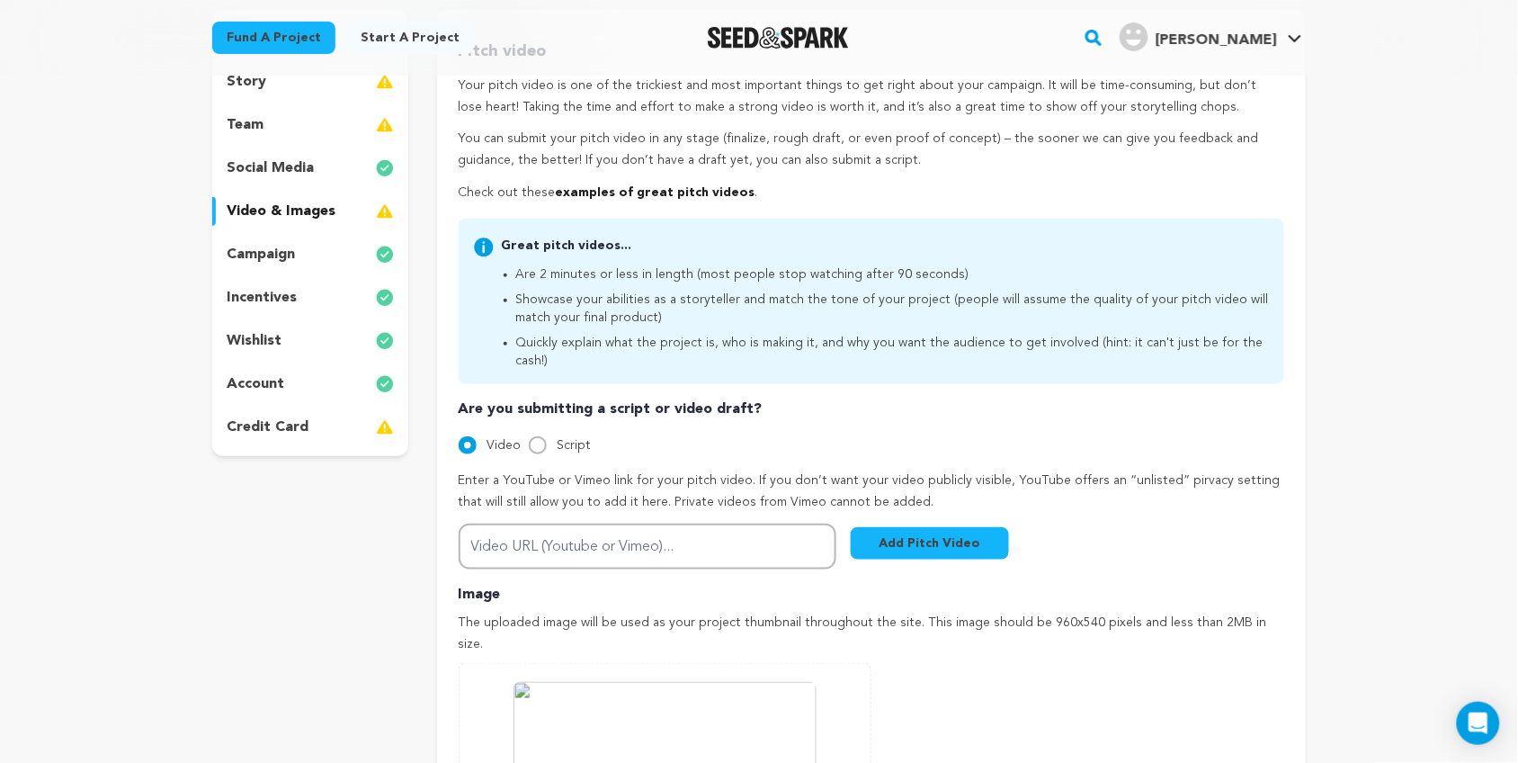
scroll to position [227, 0]
click at [944, 528] on button "Add Pitch Video" at bounding box center [930, 544] width 158 height 32
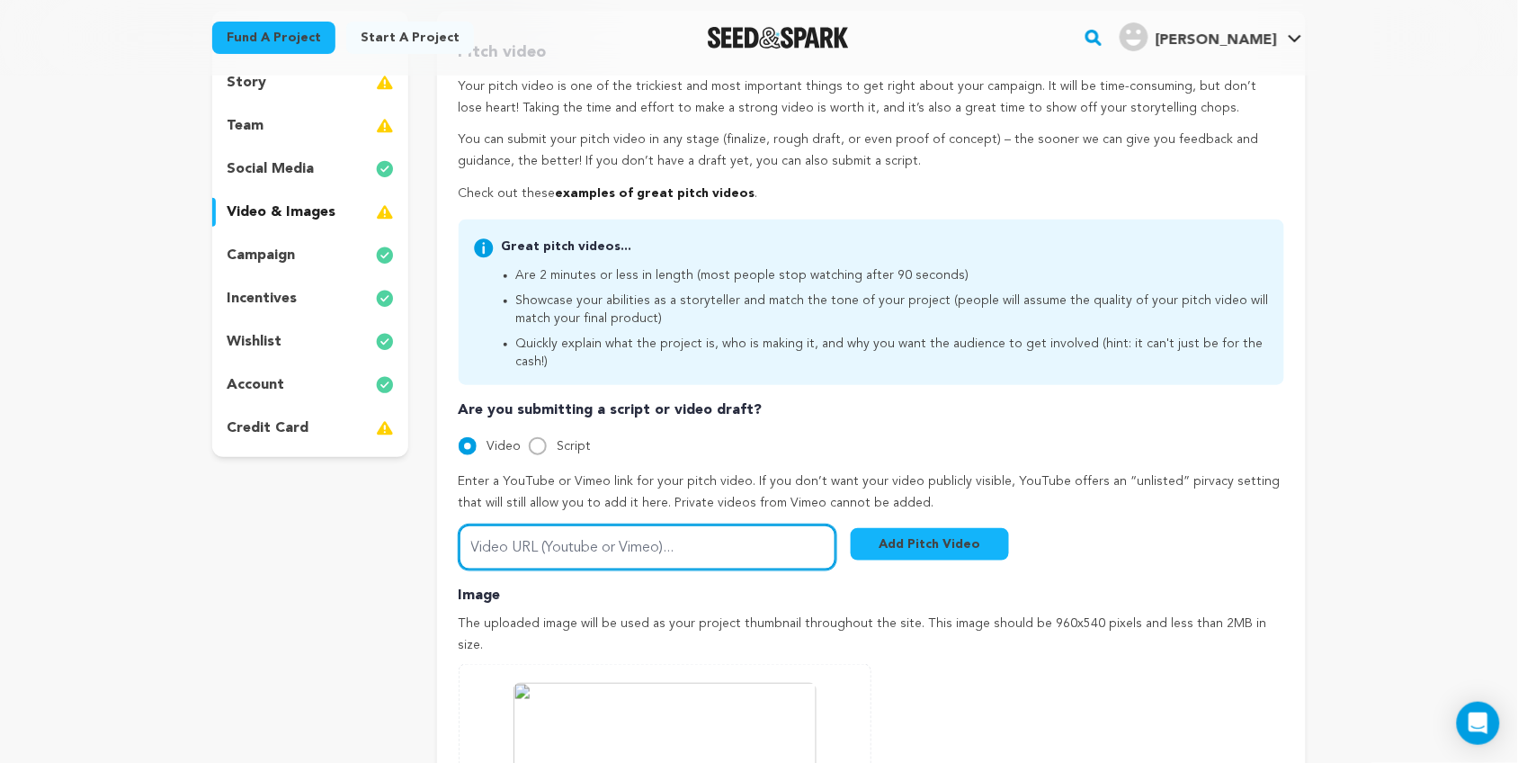
click at [747, 532] on input "Video URL (Youtube or Vimeo)..." at bounding box center [648, 547] width 378 height 46
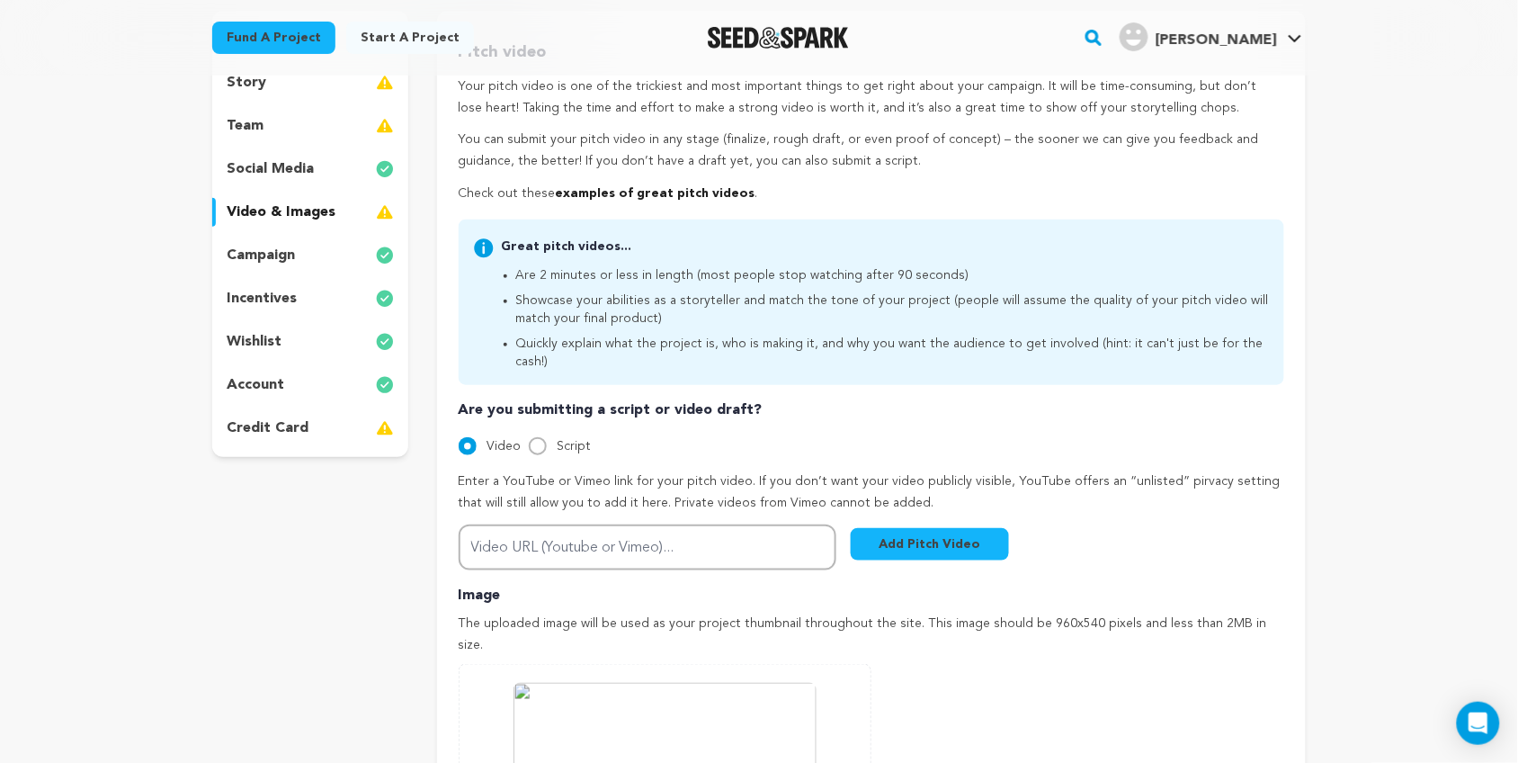
click at [909, 528] on button "Add Pitch Video" at bounding box center [930, 544] width 158 height 32
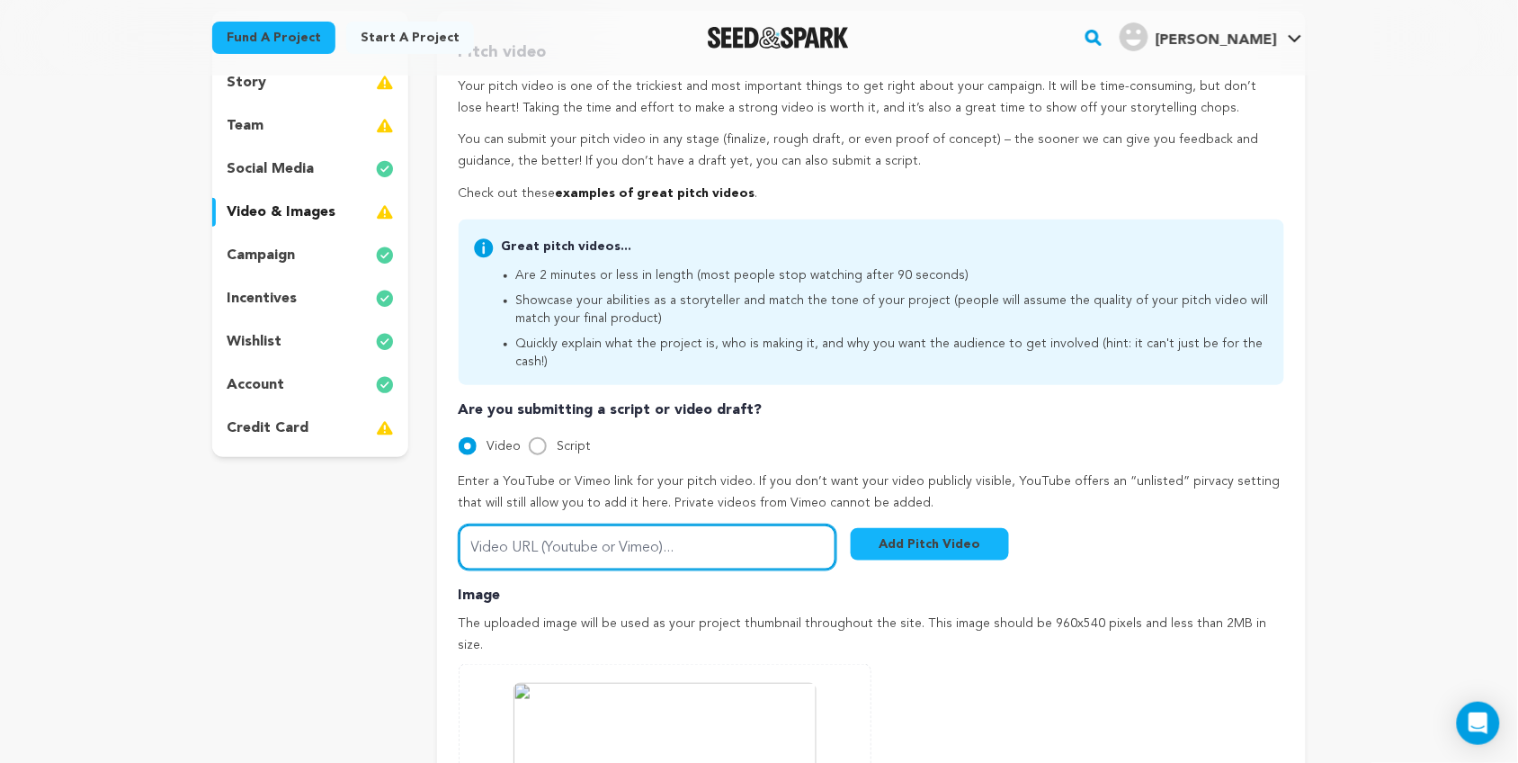
click at [695, 550] on input "Video URL (Youtube or Vimeo)..." at bounding box center [648, 547] width 378 height 46
paste input "[URL][DOMAIN_NAME]"
type input "[URL][DOMAIN_NAME]"
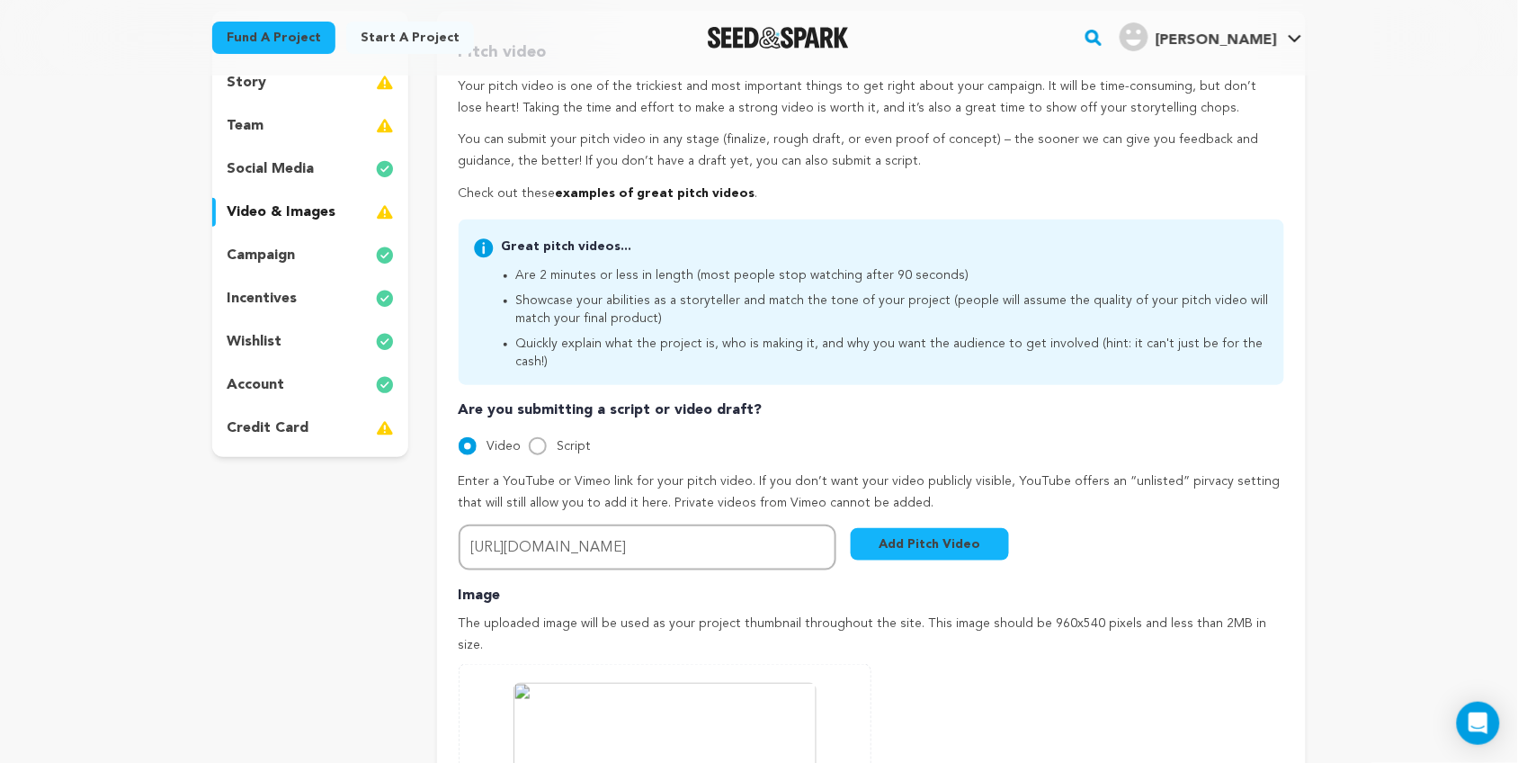
click at [900, 528] on button "Add Pitch Video" at bounding box center [930, 544] width 158 height 32
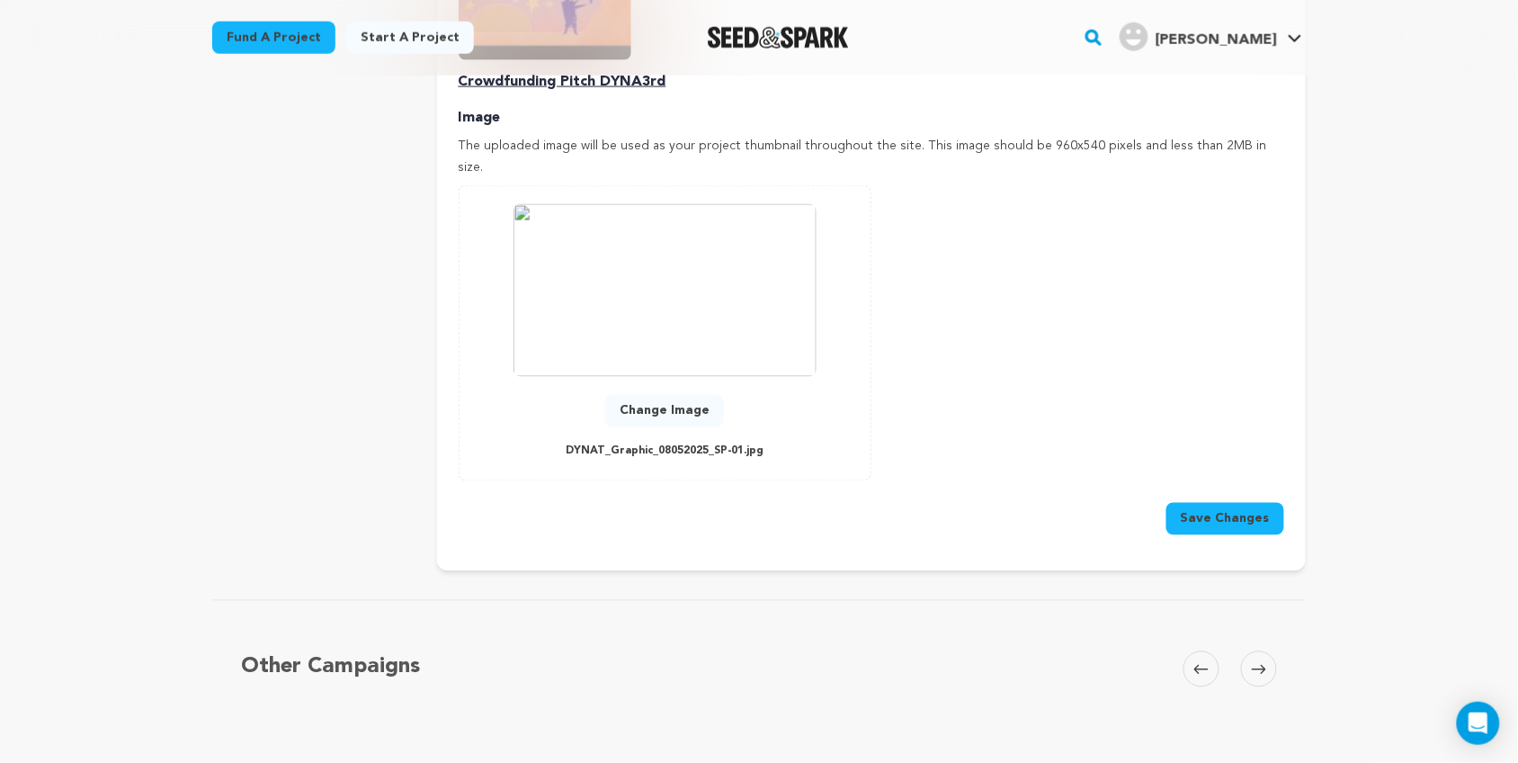
scroll to position [757, 0]
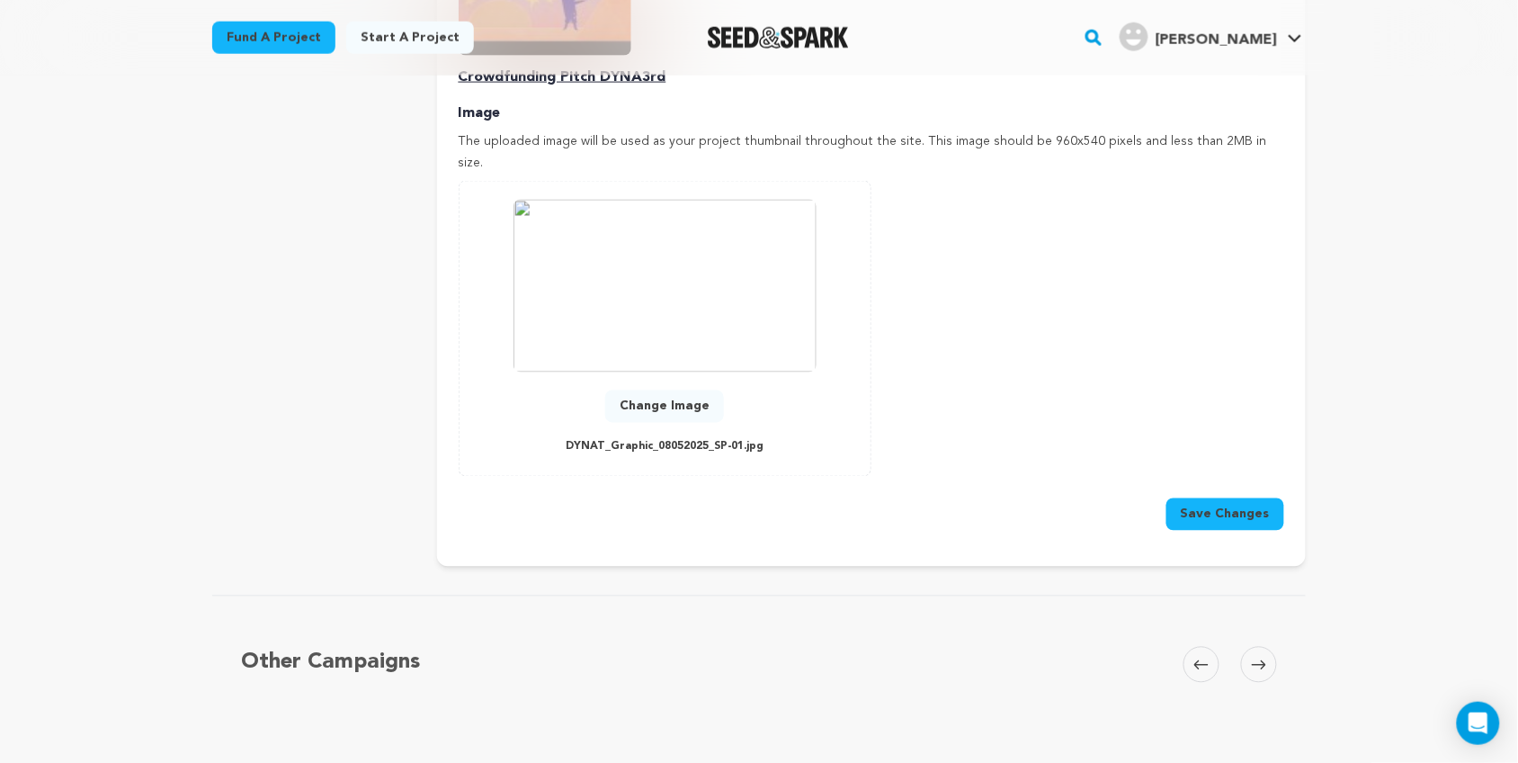
click at [1259, 498] on button "Save Changes" at bounding box center [1226, 514] width 118 height 32
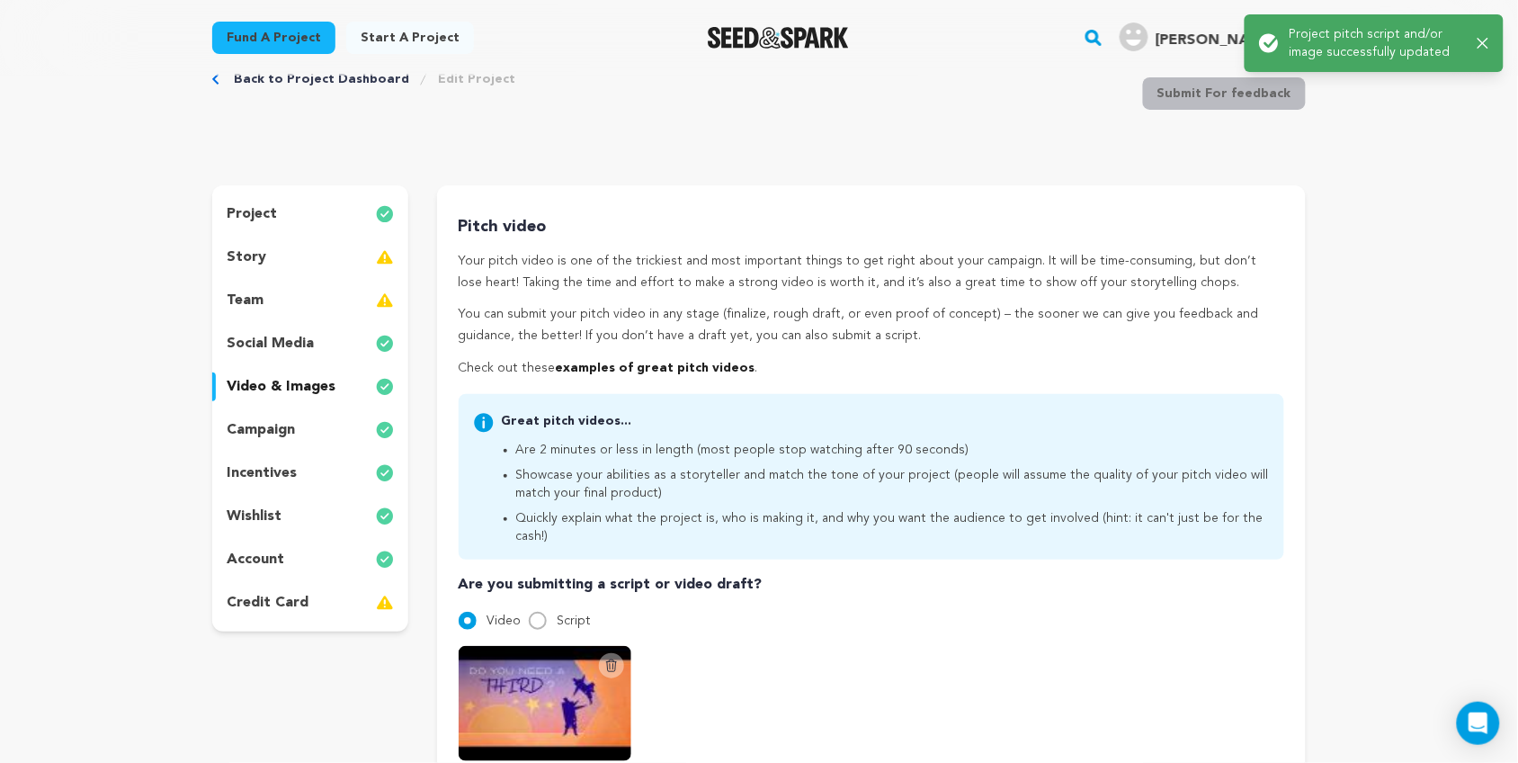
scroll to position [0, 0]
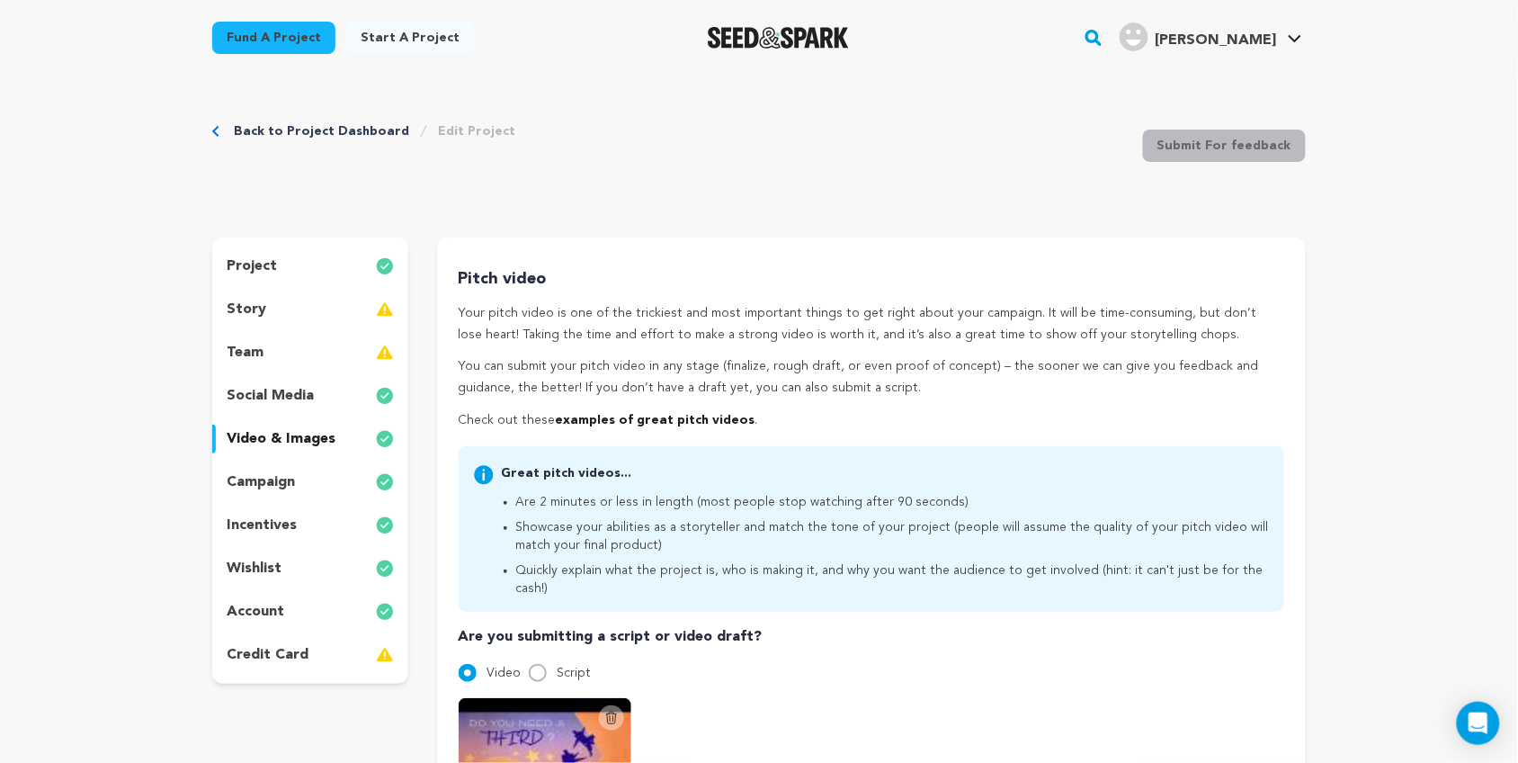
click at [311, 346] on div "team" at bounding box center [310, 352] width 196 height 29
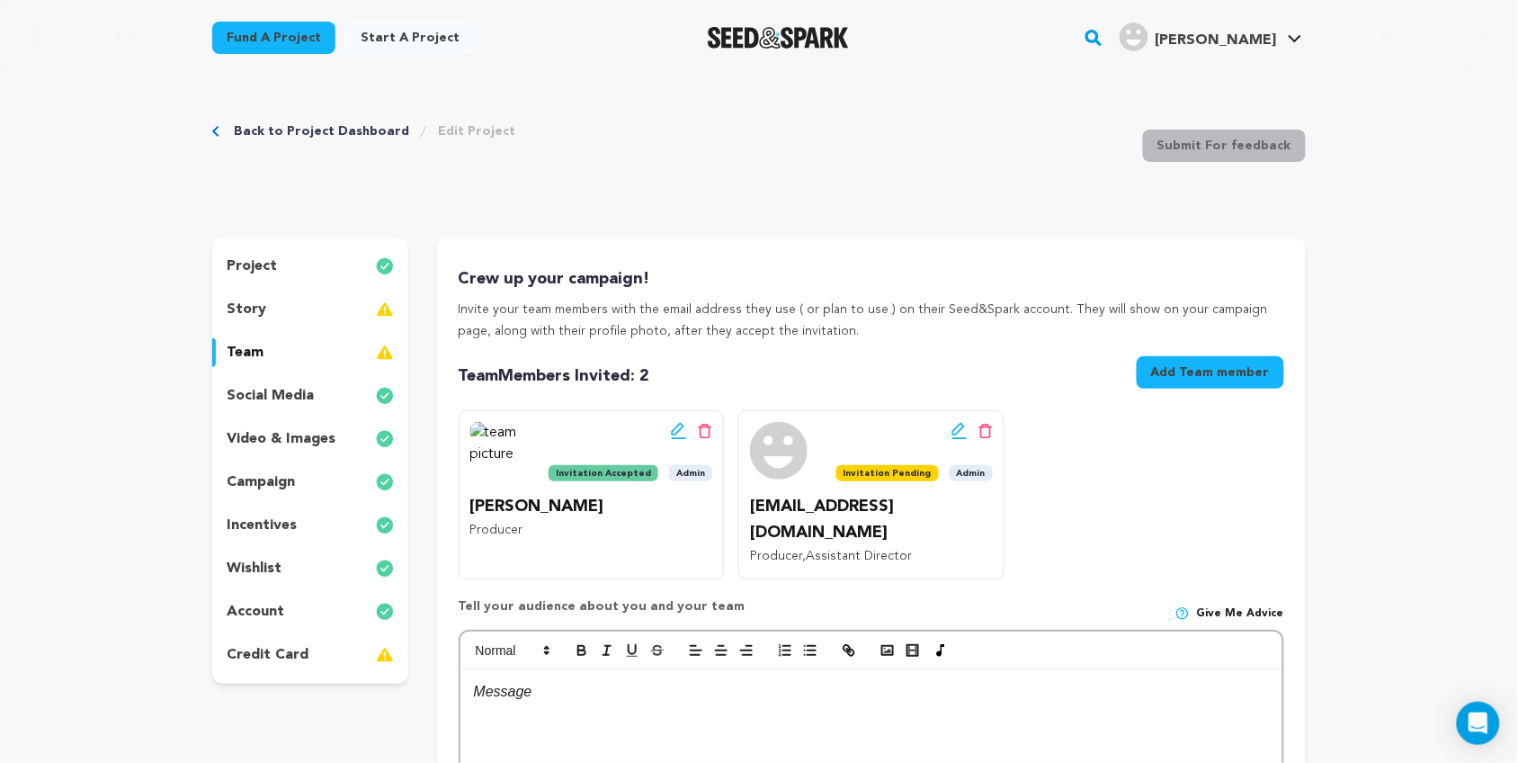
click at [304, 312] on div "story" at bounding box center [310, 309] width 196 height 29
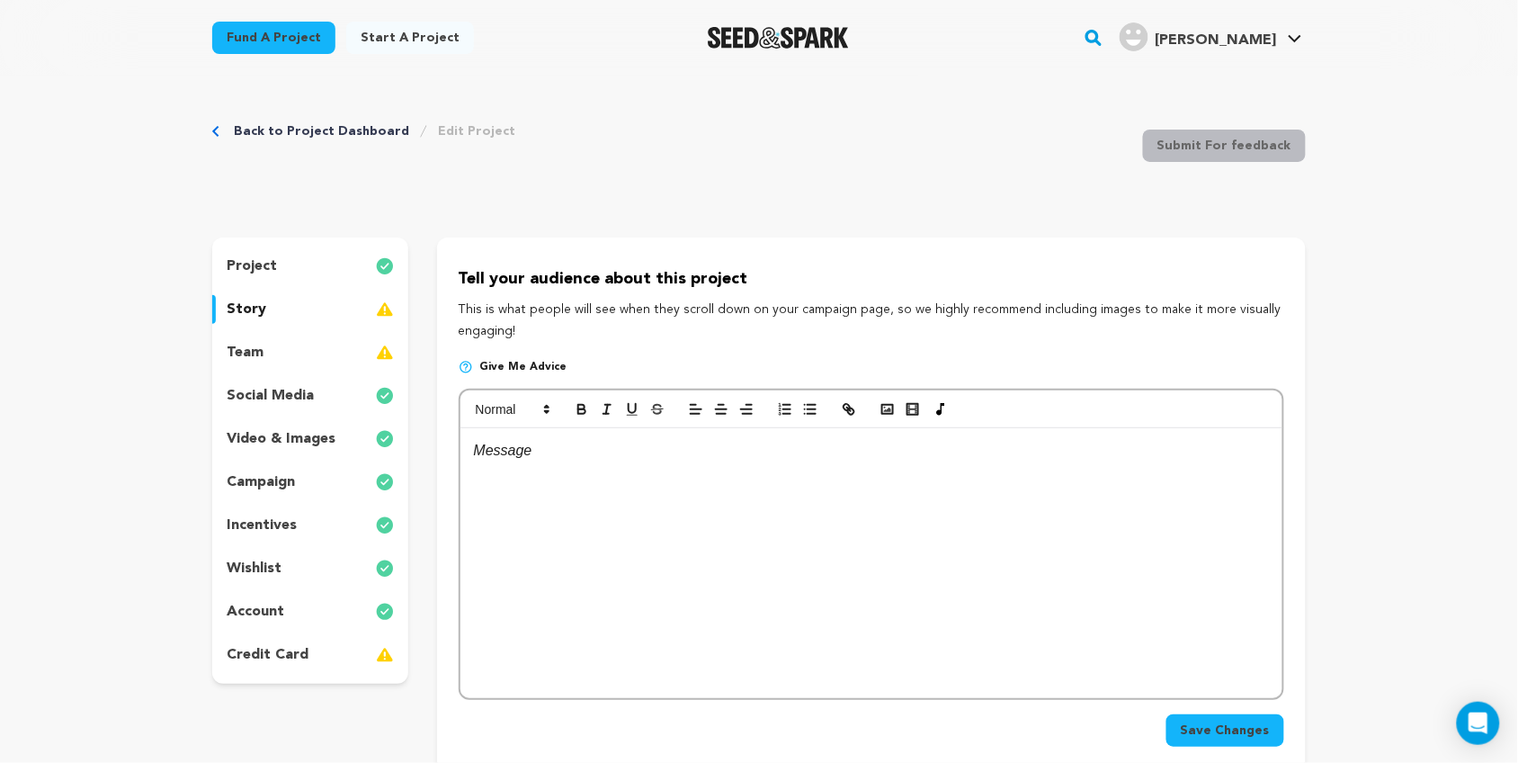
click at [573, 464] on div at bounding box center [872, 563] width 822 height 270
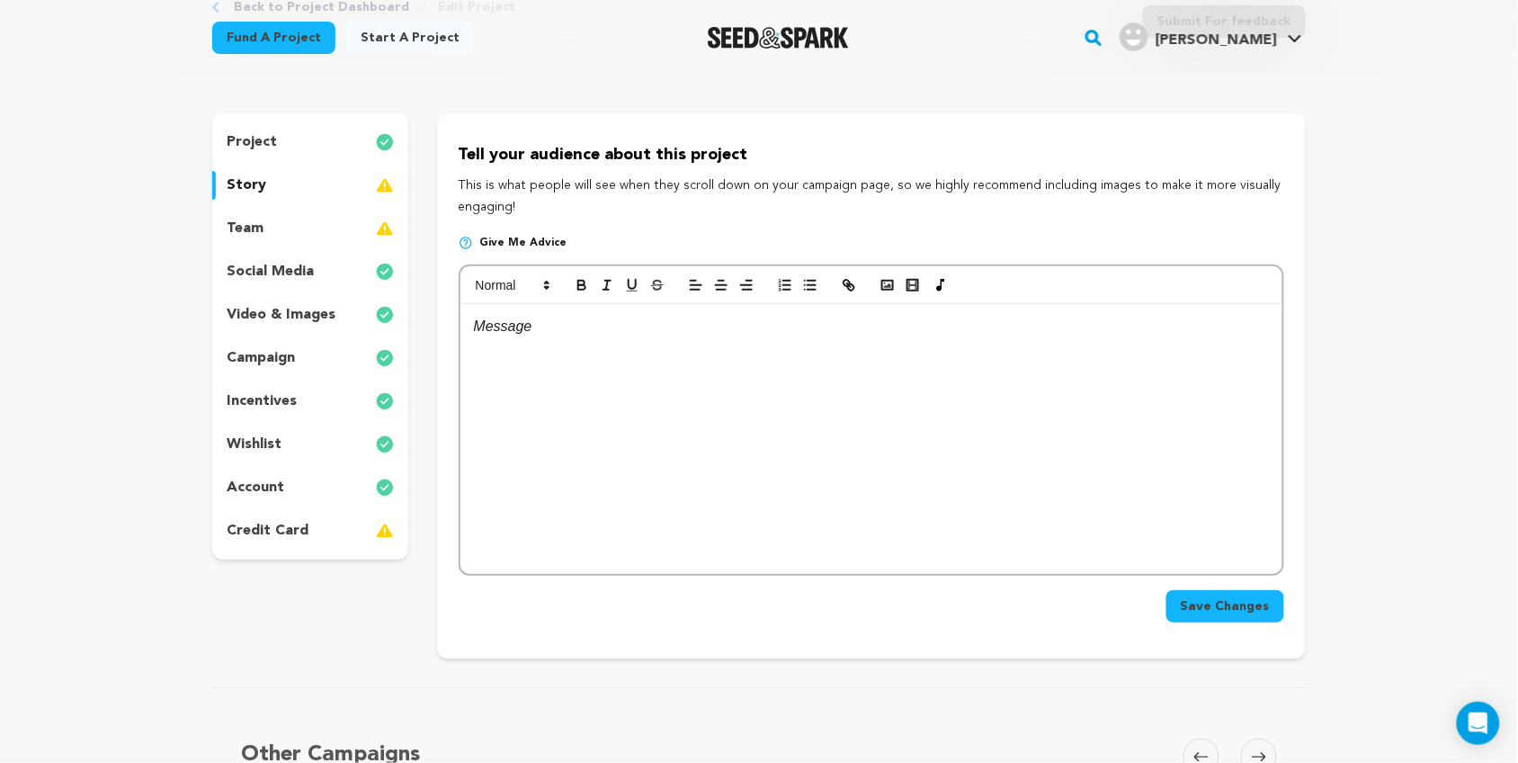
scroll to position [127, 0]
click at [320, 347] on div "campaign" at bounding box center [310, 355] width 196 height 29
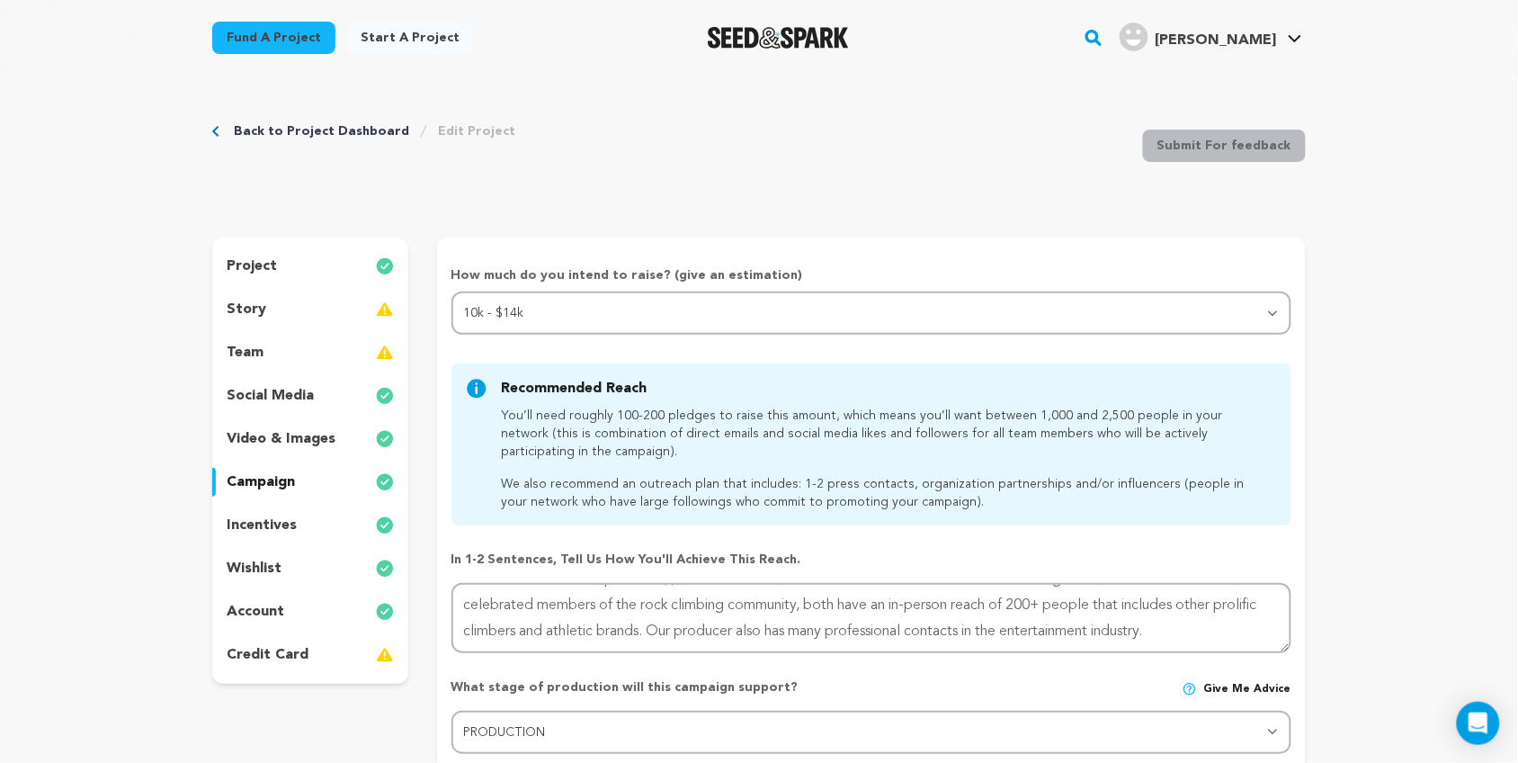
click at [264, 527] on p "incentives" at bounding box center [262, 525] width 70 height 22
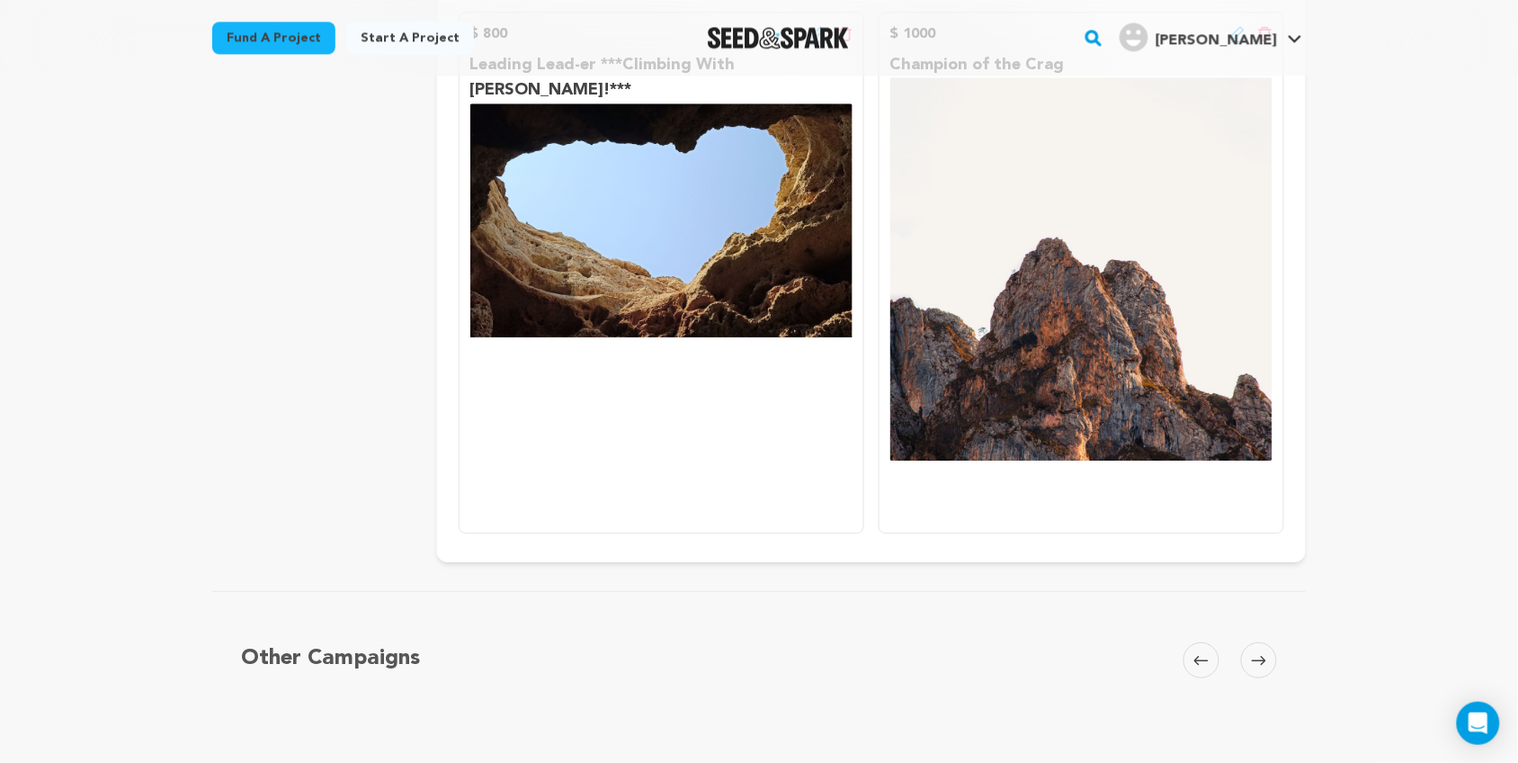
scroll to position [1395, 0]
